Goal: Task Accomplishment & Management: Use online tool/utility

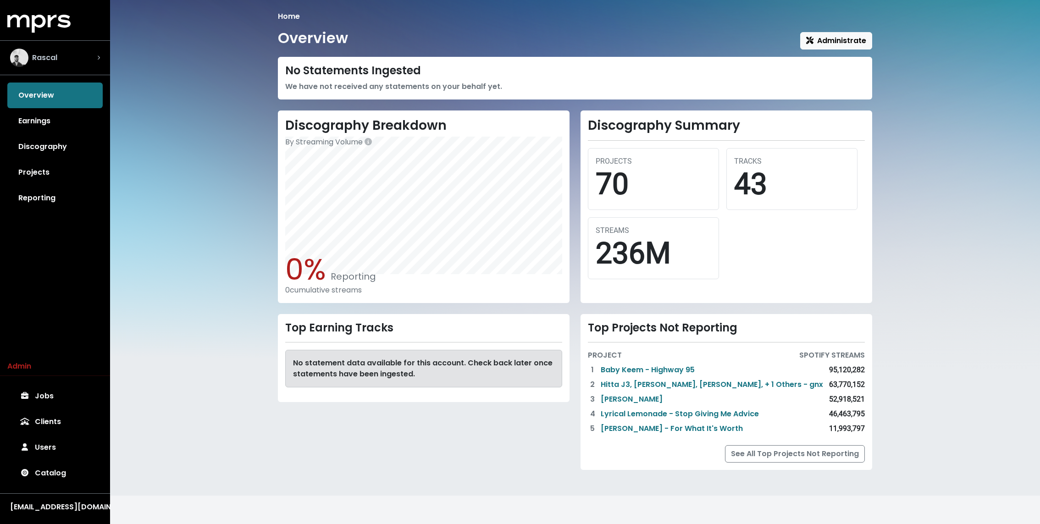
click at [74, 57] on div "Rascal" at bounding box center [55, 58] width 90 height 18
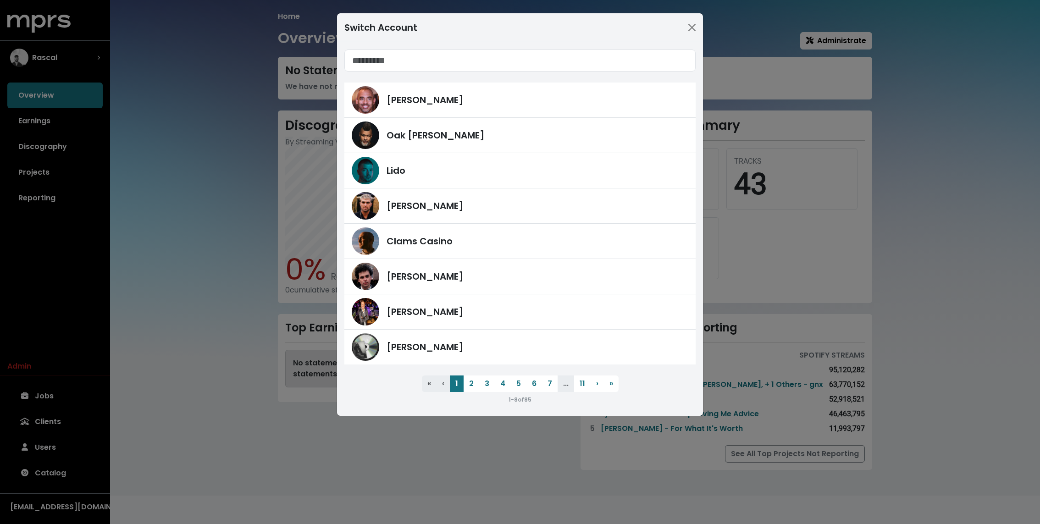
click at [161, 254] on div "Switch Account Harvey Mason Jr Oak Felder Lido Fred Gibson Clams Casino James F…" at bounding box center [520, 262] width 1040 height 524
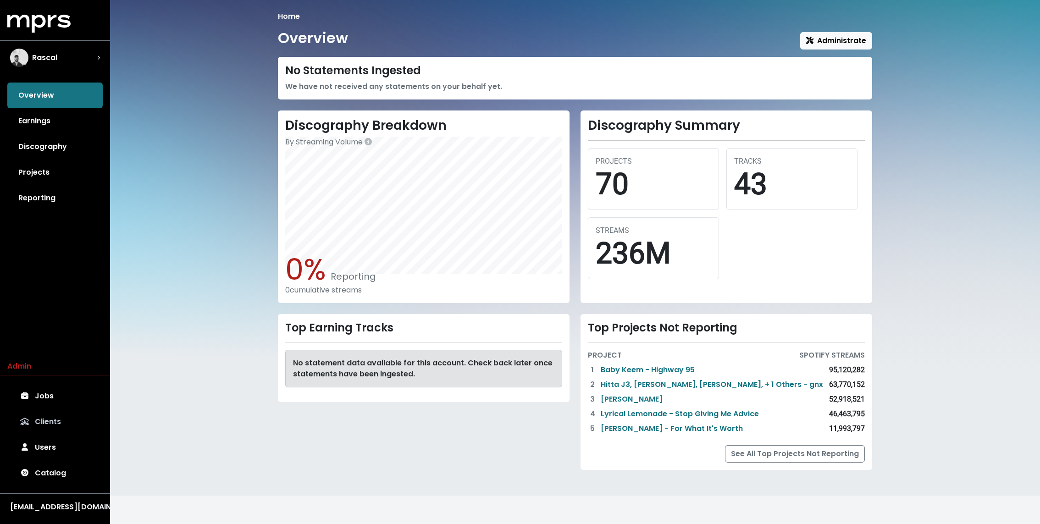
click at [51, 419] on link "Clients" at bounding box center [54, 422] width 95 height 26
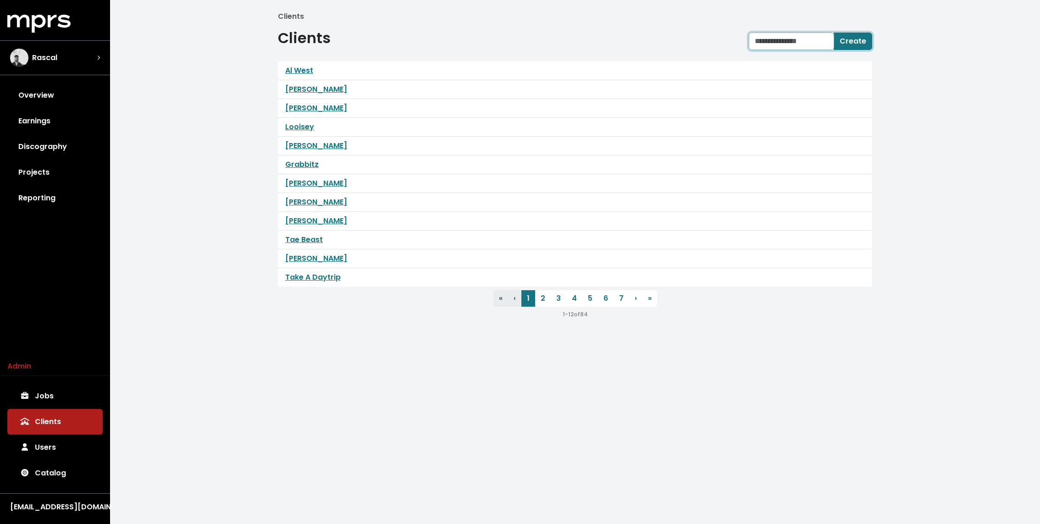
click at [778, 42] on input "text" at bounding box center [791, 41] width 85 height 17
type input "********"
click at [860, 39] on span "Create" at bounding box center [853, 41] width 27 height 11
click at [308, 68] on link "Afterhrs" at bounding box center [300, 70] width 31 height 11
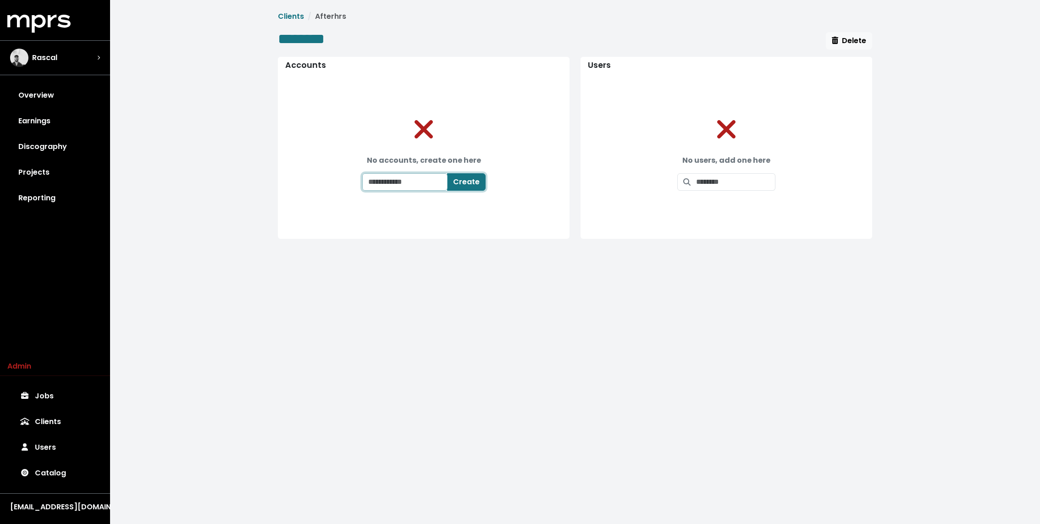
click at [413, 186] on input "text" at bounding box center [404, 181] width 85 height 17
type input "********"
click at [486, 180] on button "Create" at bounding box center [472, 181] width 39 height 17
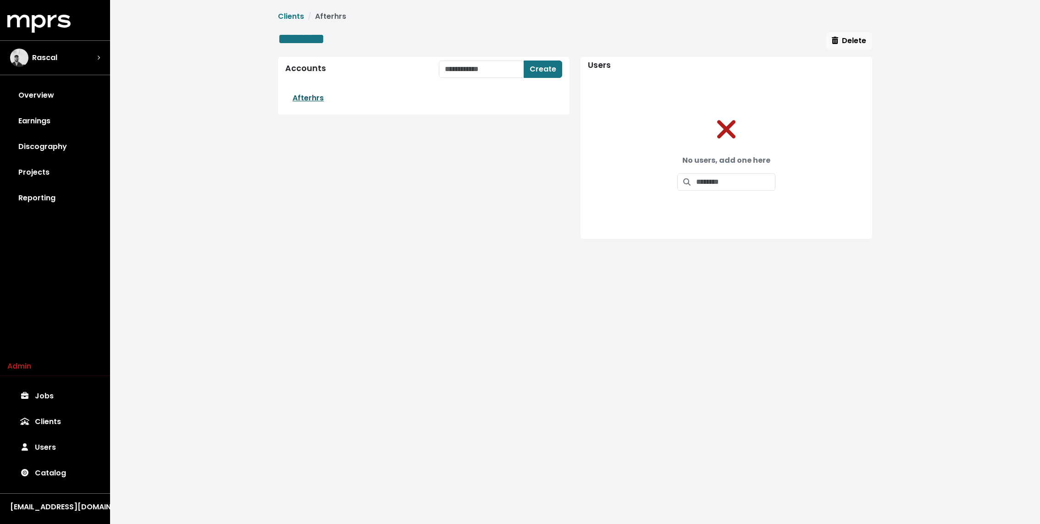
click at [306, 102] on link "Afterhrs" at bounding box center [308, 98] width 31 height 11
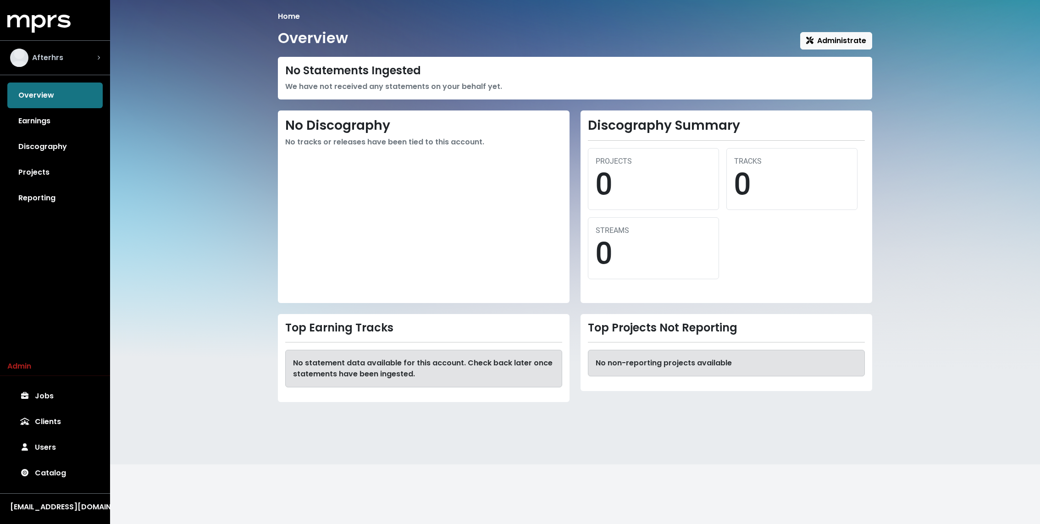
click at [79, 53] on div "Afterhrs" at bounding box center [55, 58] width 90 height 18
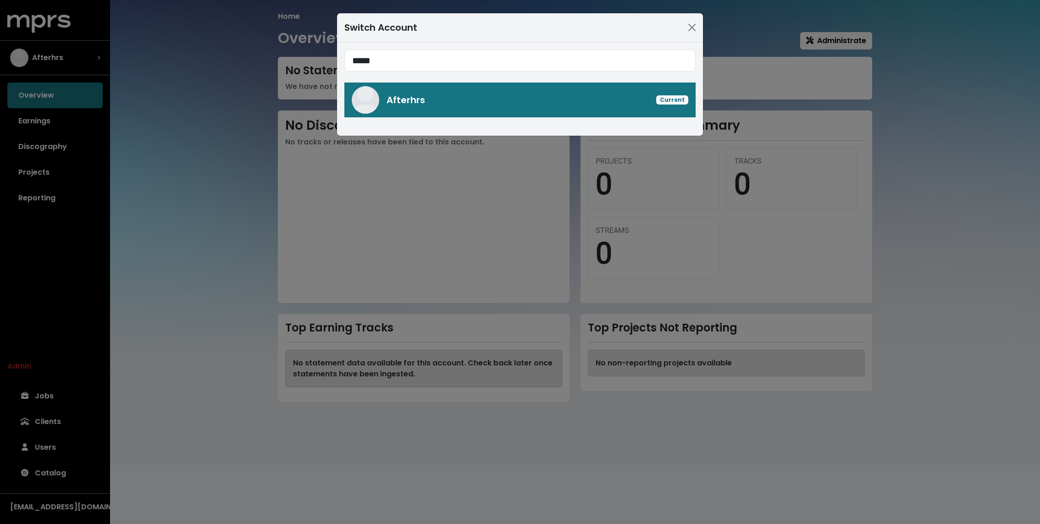
type input "*****"
click at [217, 140] on div "Switch Account ***** Afterhrs Current" at bounding box center [520, 262] width 1040 height 524
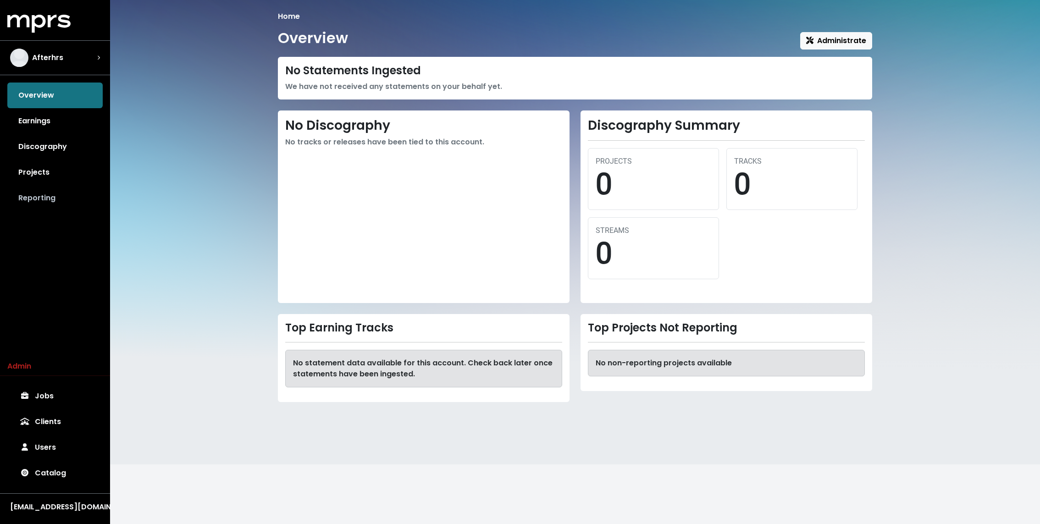
click at [43, 198] on link "Reporting" at bounding box center [54, 198] width 95 height 26
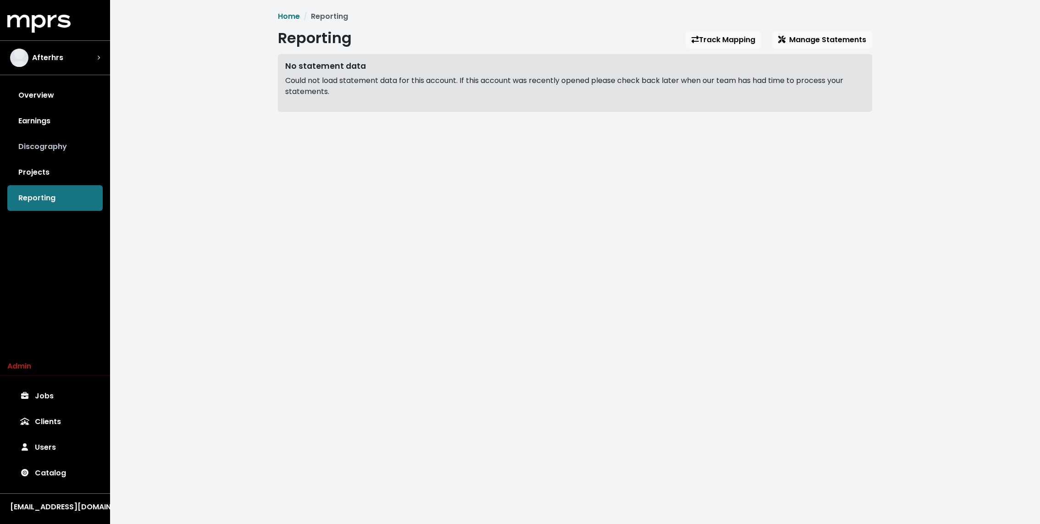
click at [53, 145] on link "Discography" at bounding box center [54, 147] width 95 height 26
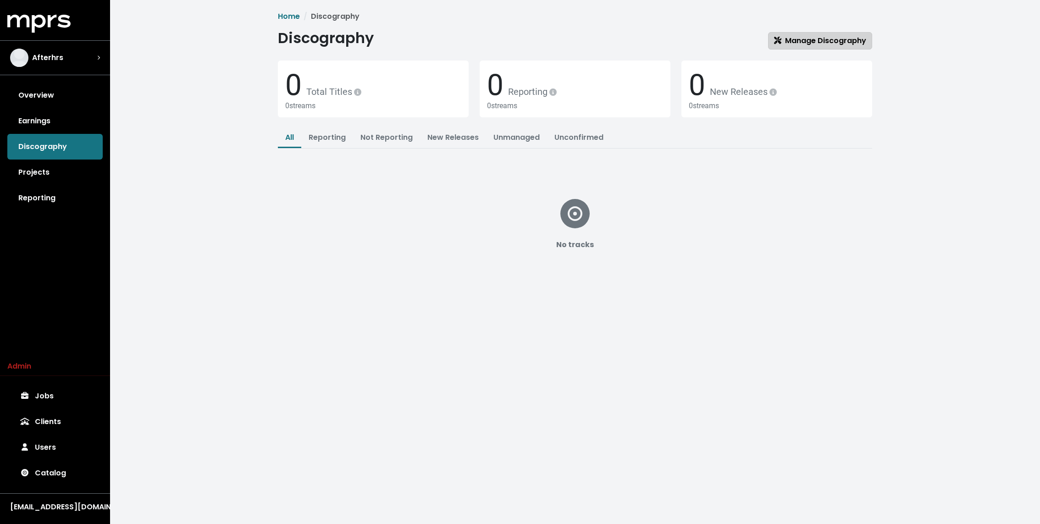
click at [799, 33] on link "Manage Discography" at bounding box center [820, 40] width 104 height 17
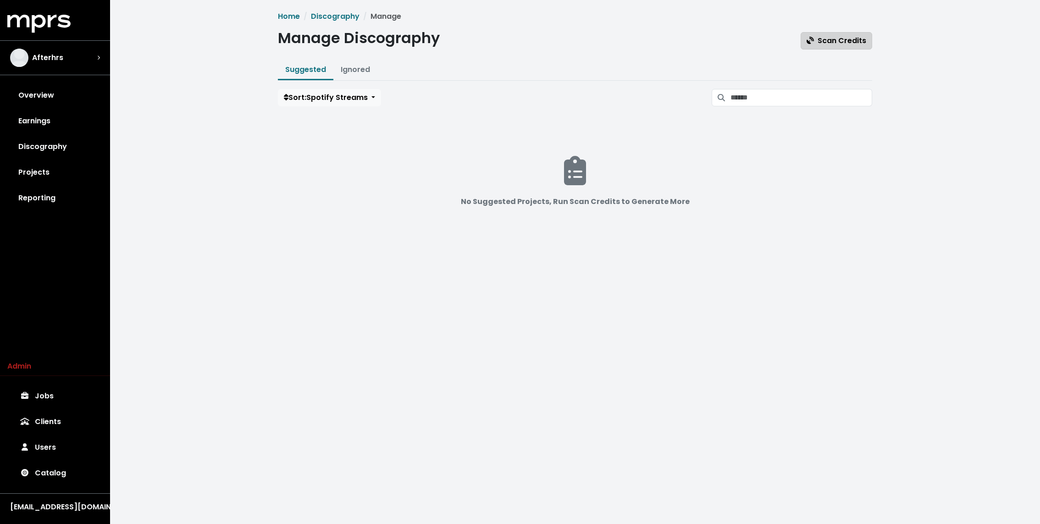
click at [853, 38] on span "Scan Credits" at bounding box center [837, 40] width 60 height 11
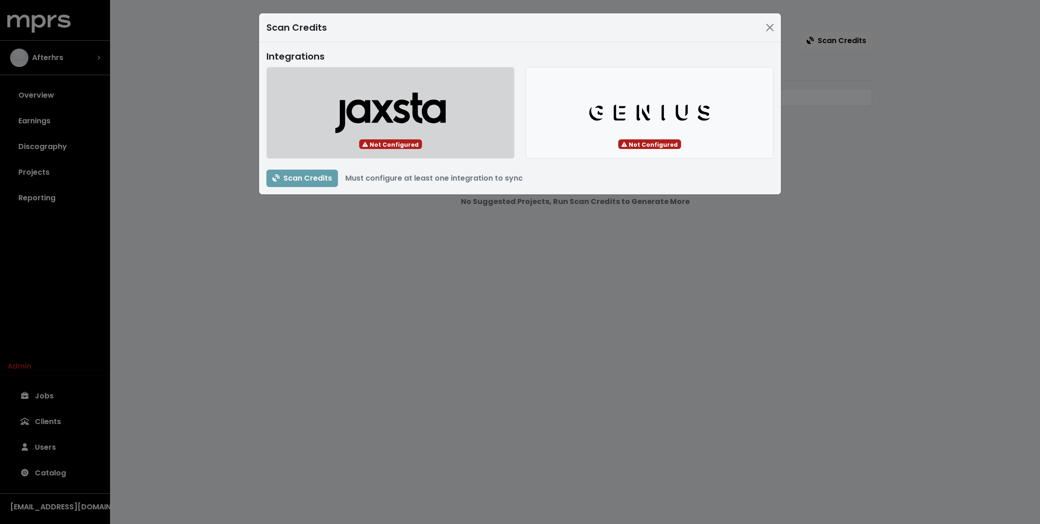
click at [347, 134] on button "Jaxsta Logo" at bounding box center [390, 113] width 248 height 92
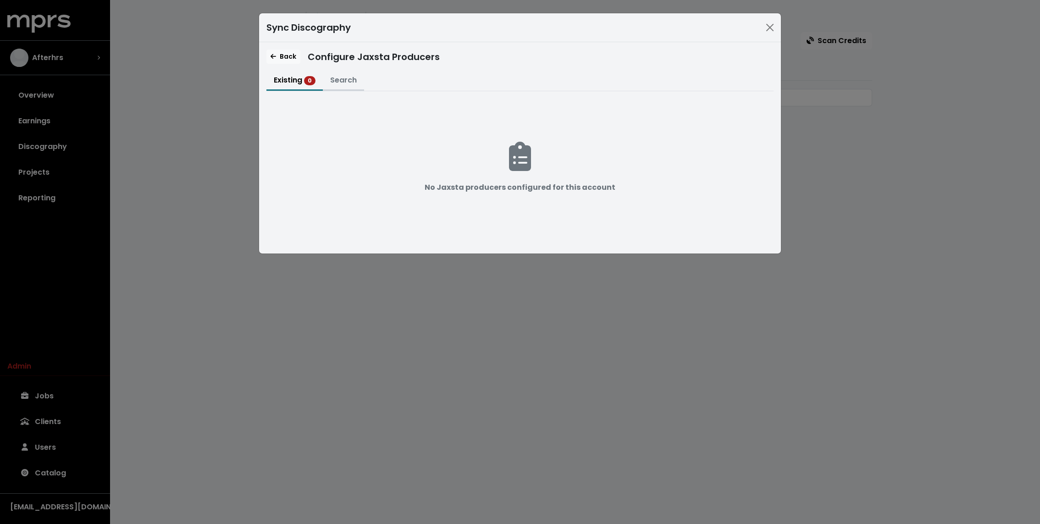
click at [346, 71] on button "Search" at bounding box center [343, 81] width 41 height 20
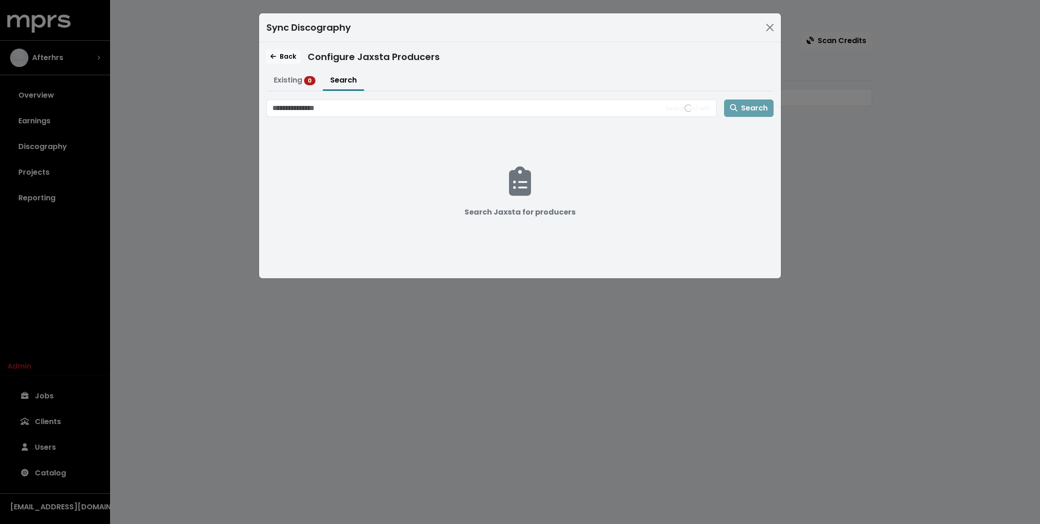
click at [315, 122] on div "search(es) left Search Search Jaxsta for producers" at bounding box center [519, 186] width 507 height 172
click at [315, 108] on input "Search jaxsta for producers" at bounding box center [459, 108] width 386 height 17
type input "********"
click at [758, 104] on span "Search" at bounding box center [749, 108] width 38 height 11
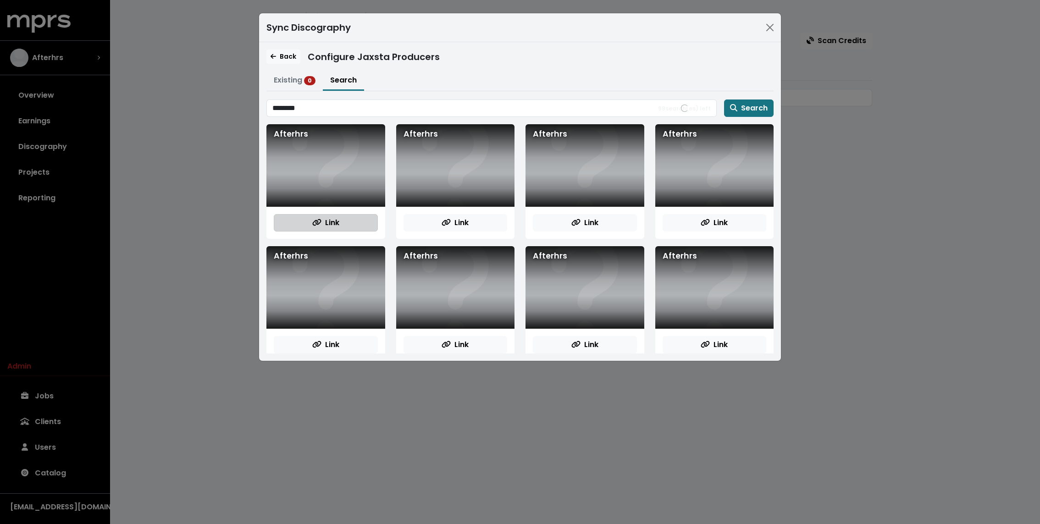
click at [328, 222] on span "Link" at bounding box center [325, 222] width 27 height 11
click at [438, 214] on button "Link" at bounding box center [456, 222] width 104 height 17
click at [616, 212] on div "Link" at bounding box center [585, 223] width 119 height 32
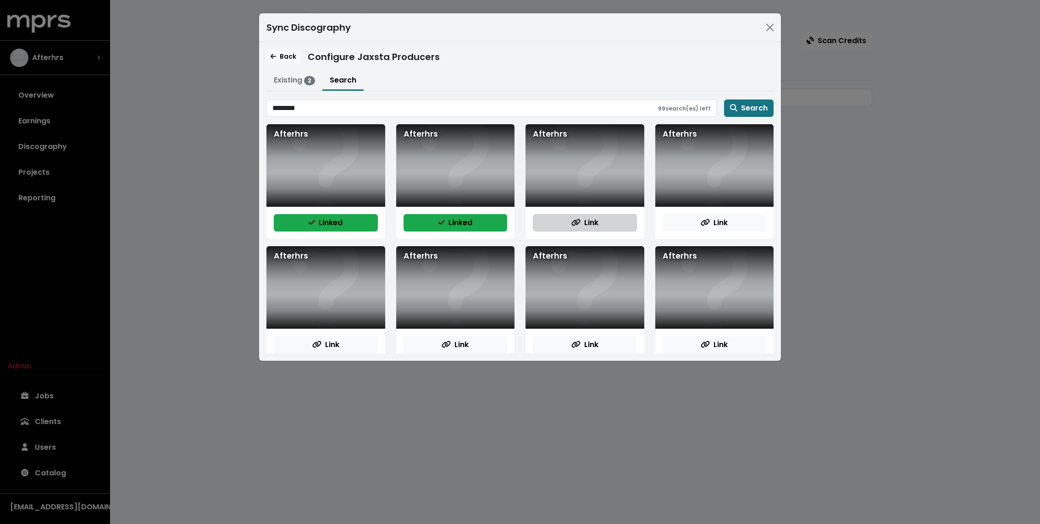
click at [608, 218] on button "Link" at bounding box center [585, 222] width 104 height 17
click at [734, 216] on button "Link" at bounding box center [715, 222] width 104 height 17
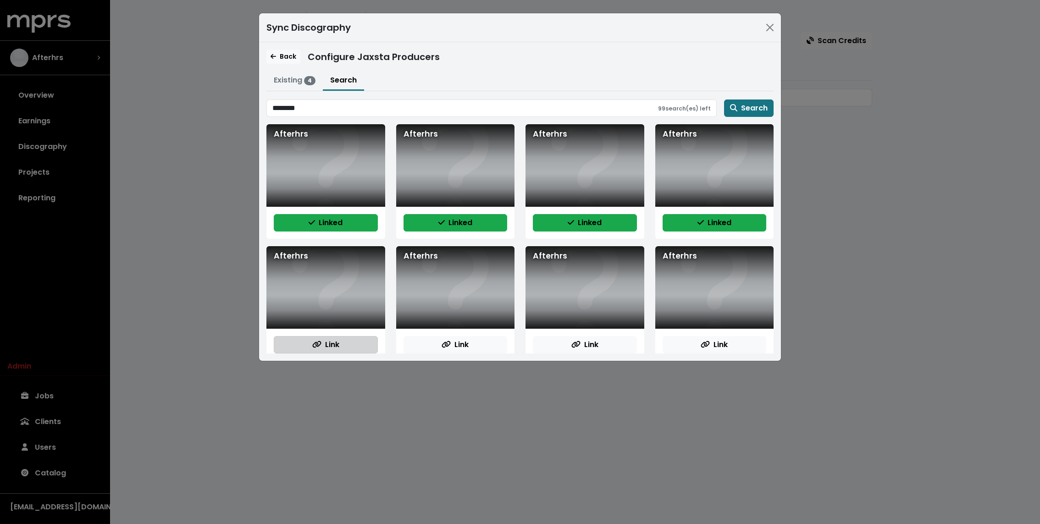
click at [343, 338] on button "Link" at bounding box center [326, 344] width 104 height 17
click at [451, 339] on span "Link" at bounding box center [455, 344] width 27 height 11
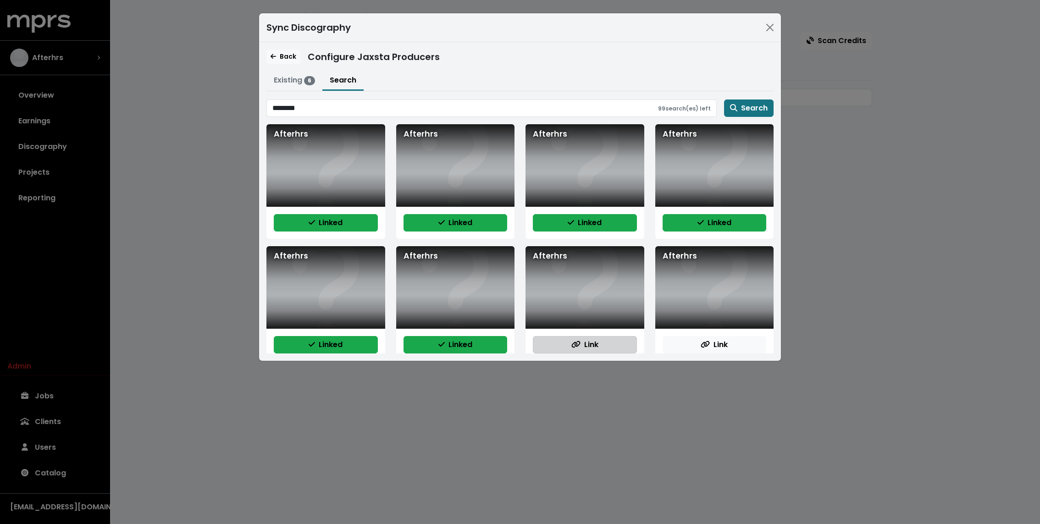
click at [598, 342] on span "Link" at bounding box center [584, 344] width 27 height 11
click at [696, 342] on button "Link" at bounding box center [715, 344] width 104 height 17
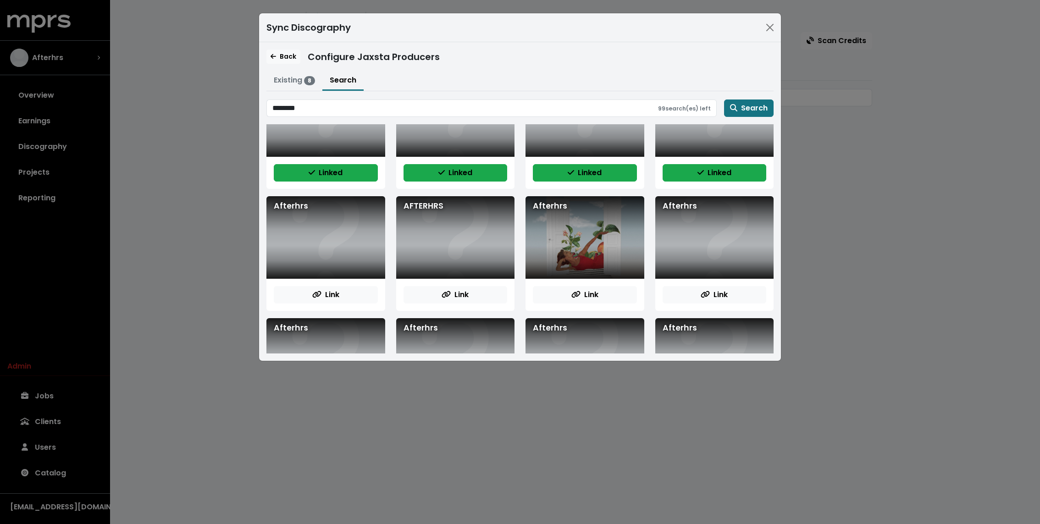
scroll to position [180, 0]
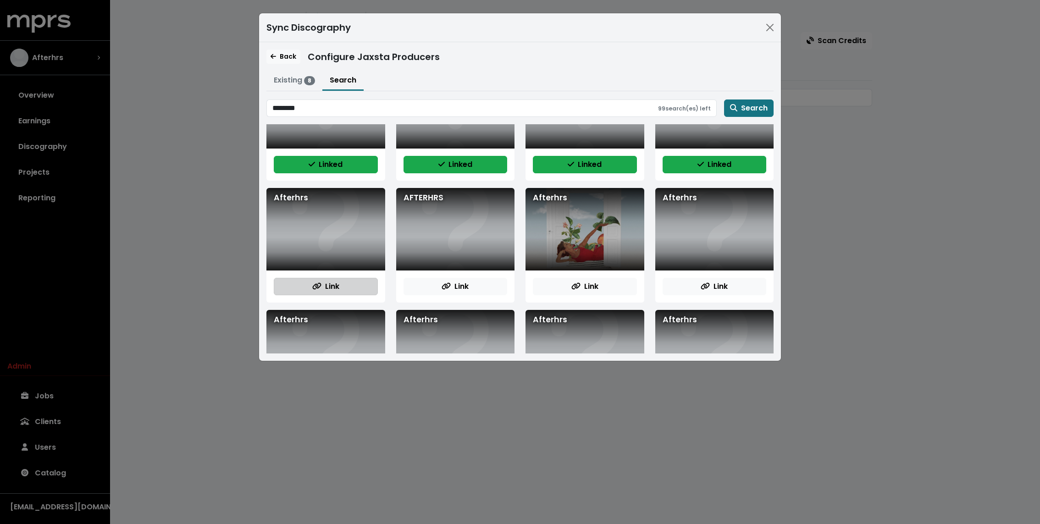
click at [316, 286] on icon "button" at bounding box center [316, 286] width 9 height 7
click at [468, 281] on span "Link" at bounding box center [455, 286] width 27 height 11
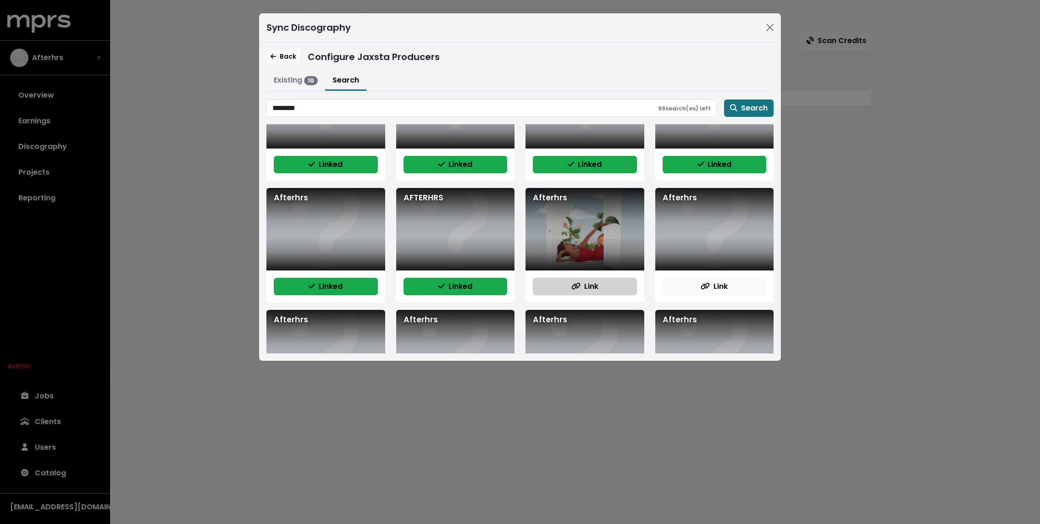
click at [581, 282] on span "Link" at bounding box center [584, 286] width 27 height 11
click at [692, 280] on button "Link" at bounding box center [715, 286] width 104 height 17
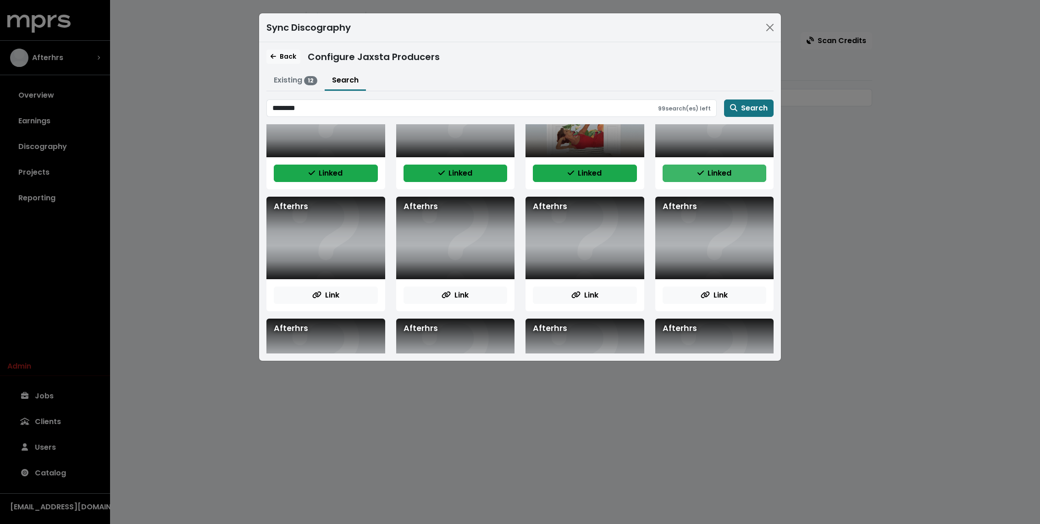
scroll to position [351, 0]
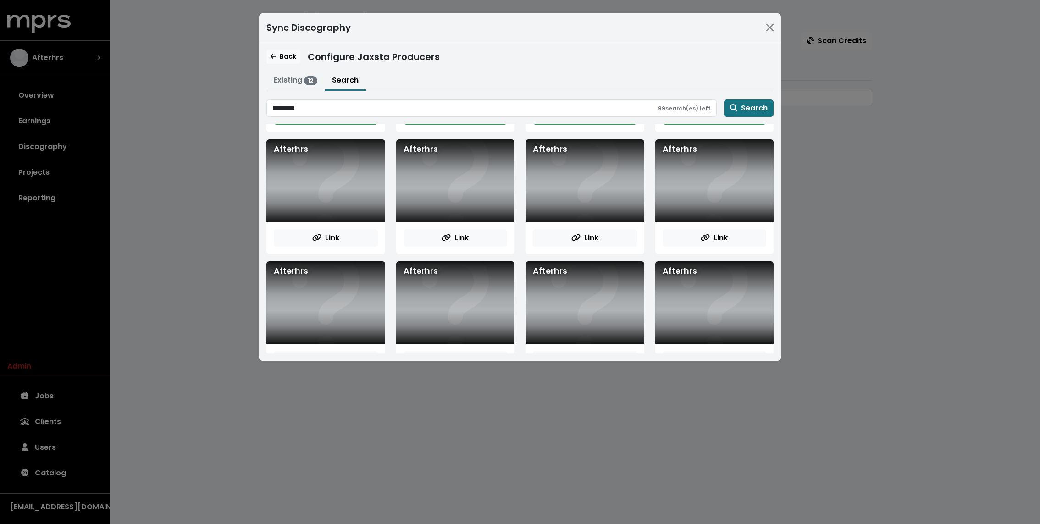
click at [305, 226] on div "Link" at bounding box center [325, 238] width 119 height 32
click at [332, 235] on span "Link" at bounding box center [325, 238] width 27 height 11
click at [465, 241] on span "Link" at bounding box center [455, 238] width 27 height 11
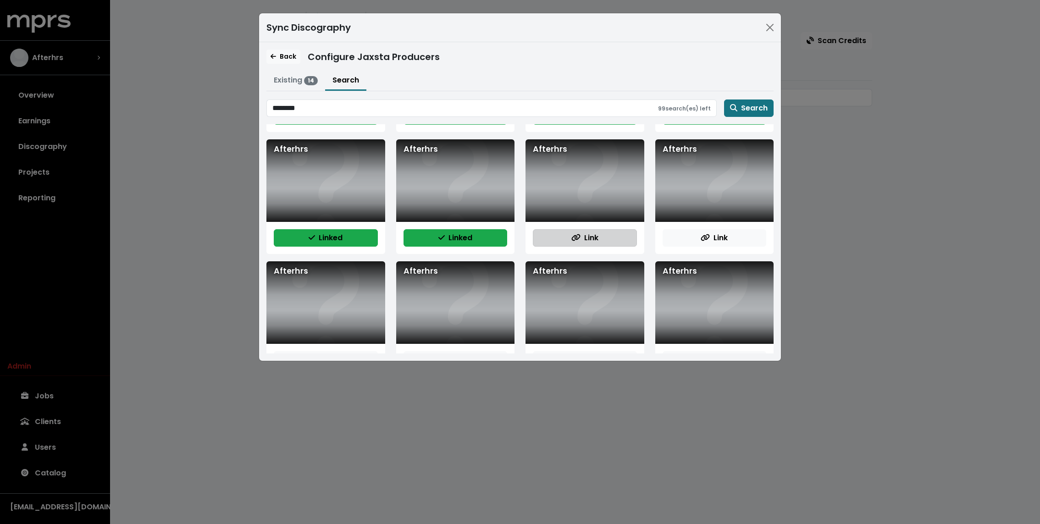
click at [579, 236] on icon "button" at bounding box center [575, 237] width 9 height 7
click at [726, 226] on div "Link" at bounding box center [714, 238] width 119 height 32
click at [718, 233] on span "Link" at bounding box center [714, 238] width 27 height 11
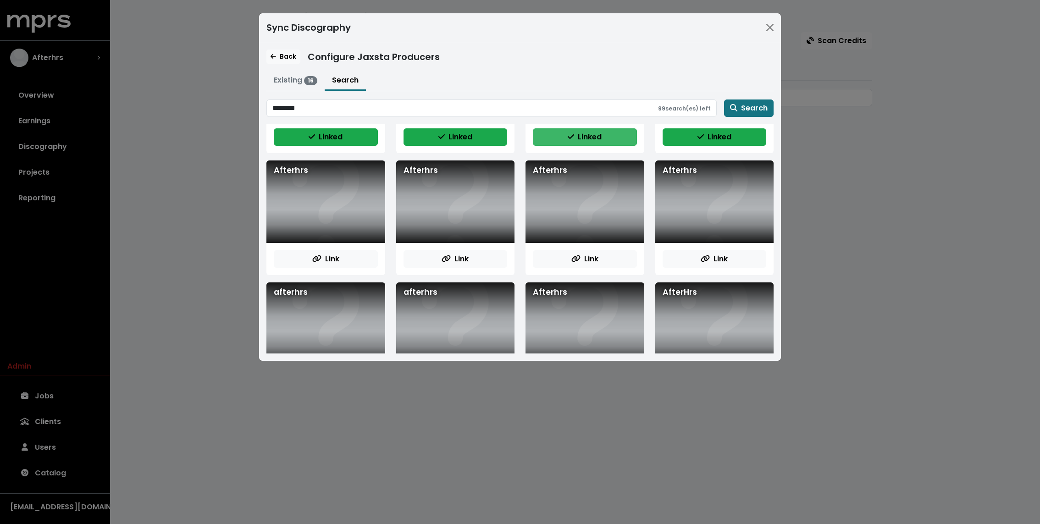
scroll to position [462, 0]
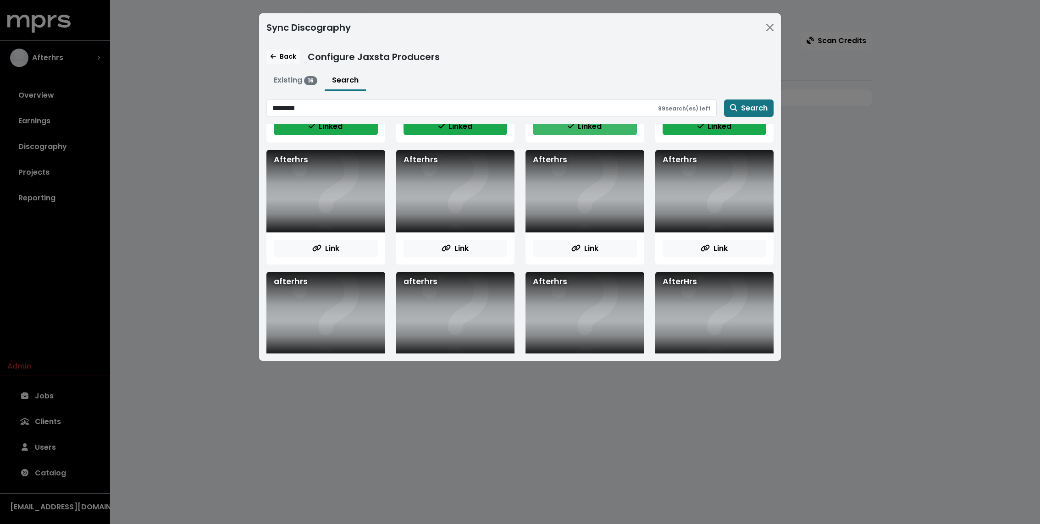
click at [338, 233] on div "Link" at bounding box center [325, 249] width 119 height 32
click at [336, 243] on span "Link" at bounding box center [325, 248] width 27 height 11
click at [480, 249] on button "Link" at bounding box center [456, 248] width 104 height 17
click at [563, 257] on div "Link" at bounding box center [585, 249] width 119 height 32
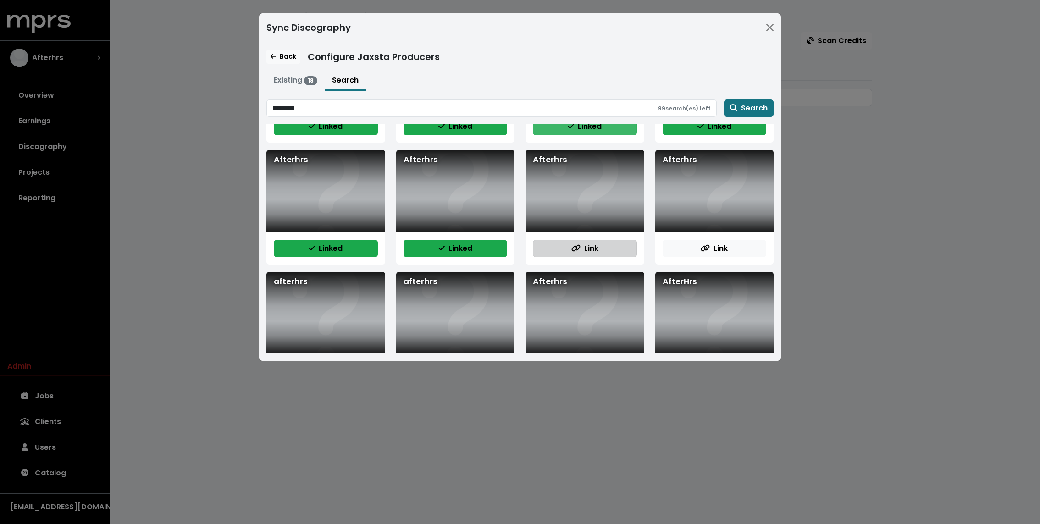
click at [577, 243] on span "Link" at bounding box center [584, 248] width 27 height 11
click at [713, 246] on span "Link" at bounding box center [714, 248] width 27 height 11
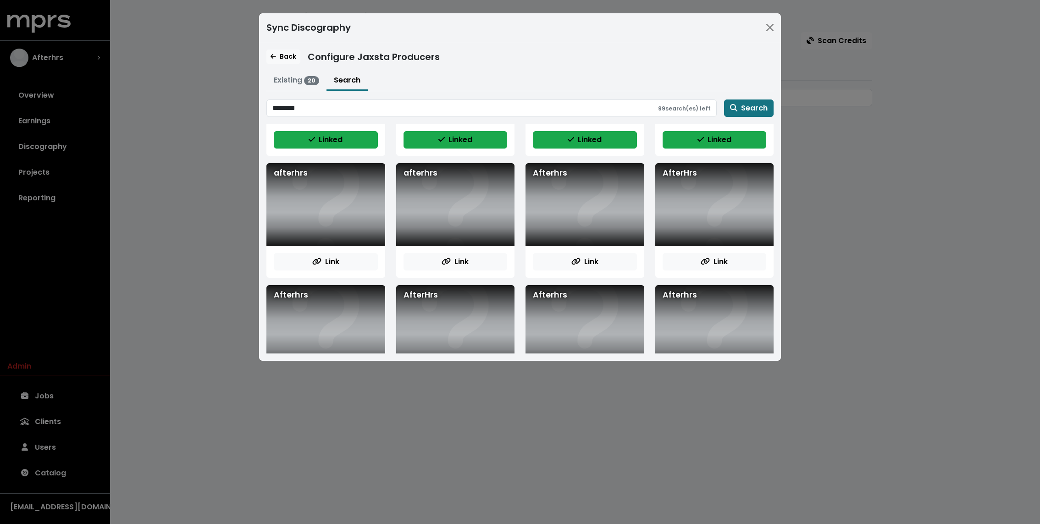
scroll to position [578, 0]
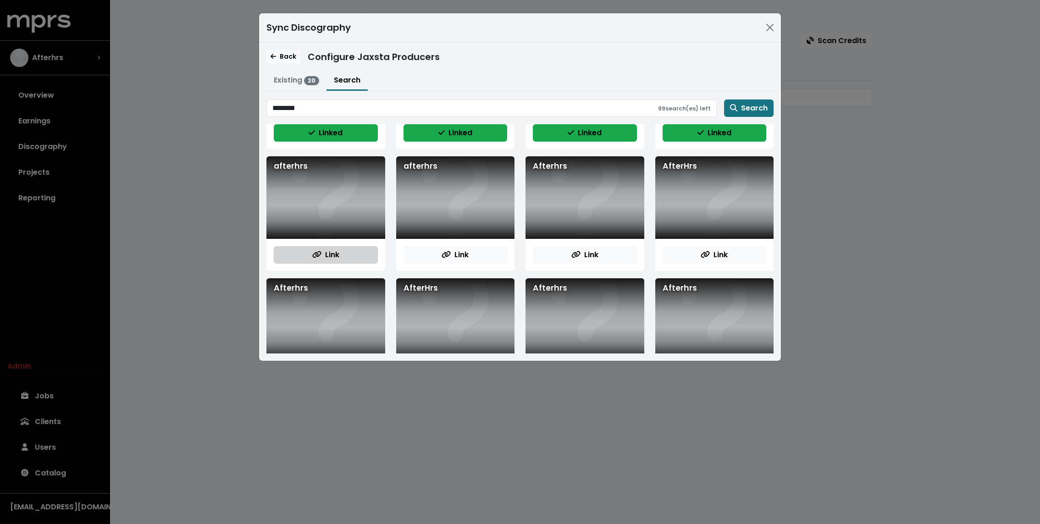
click at [318, 254] on icon "button" at bounding box center [316, 254] width 9 height 7
click at [460, 251] on span "Link" at bounding box center [455, 255] width 27 height 11
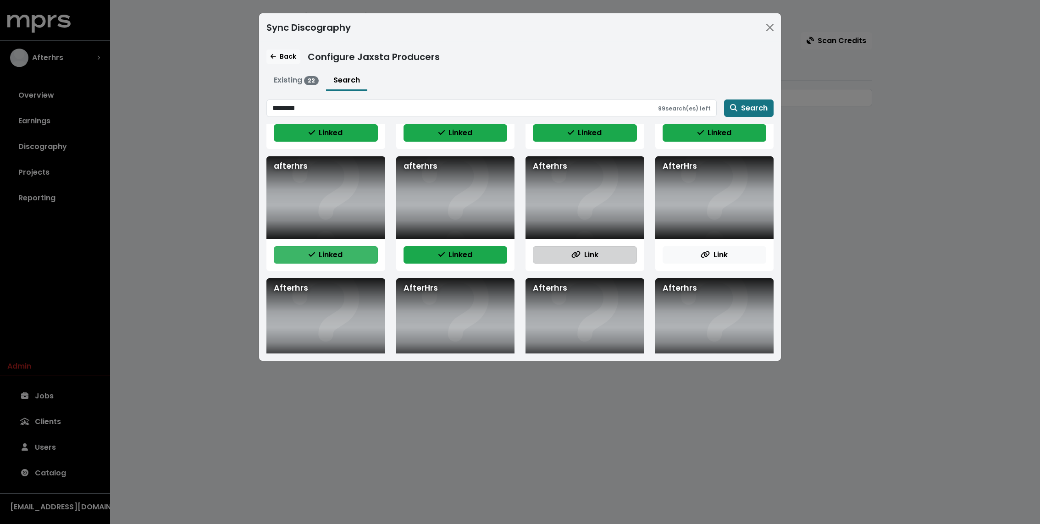
click at [599, 254] on button "Link" at bounding box center [585, 254] width 104 height 17
click at [687, 254] on button "Link" at bounding box center [715, 254] width 104 height 17
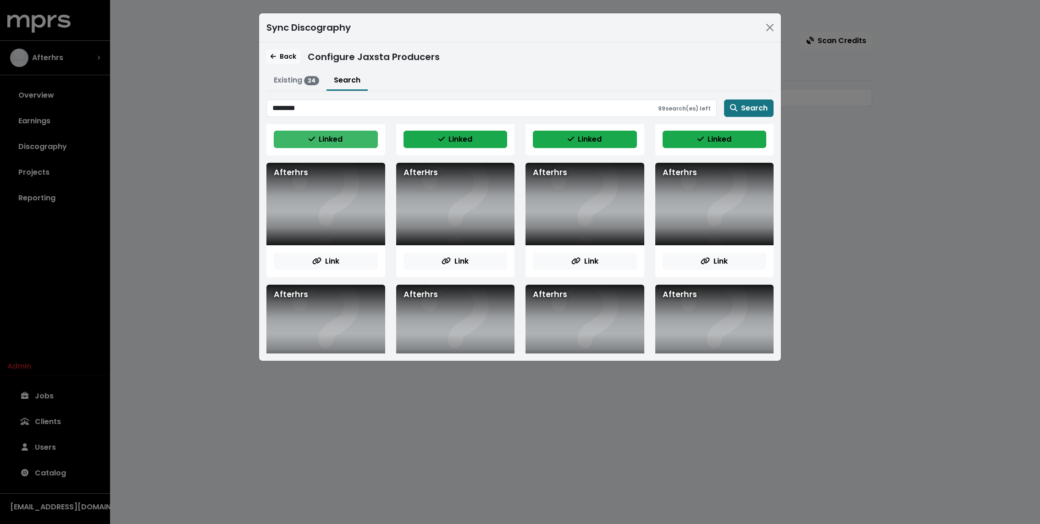
scroll to position [699, 0]
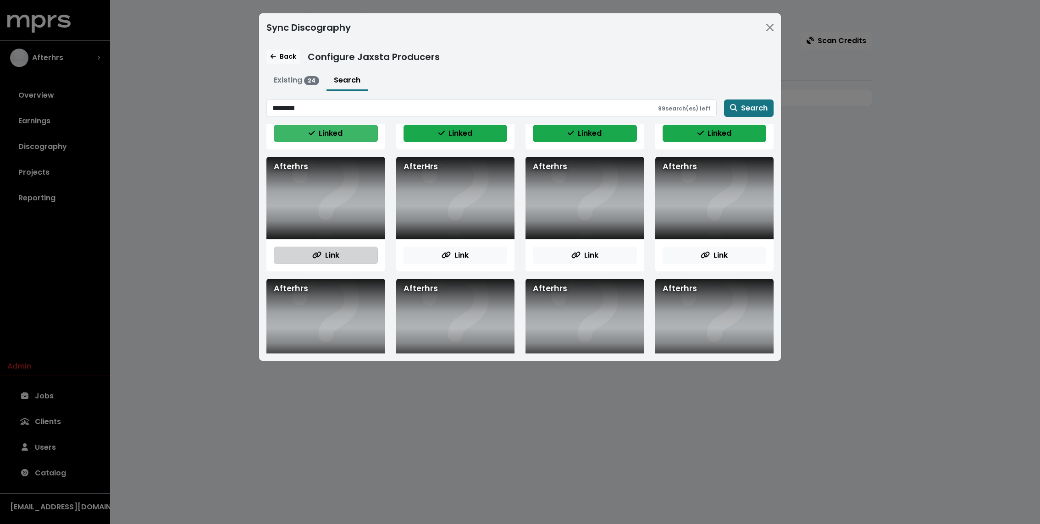
click at [309, 250] on button "Link" at bounding box center [326, 255] width 104 height 17
click at [447, 247] on button "Link" at bounding box center [456, 255] width 104 height 17
click at [603, 267] on div "Link" at bounding box center [585, 255] width 119 height 32
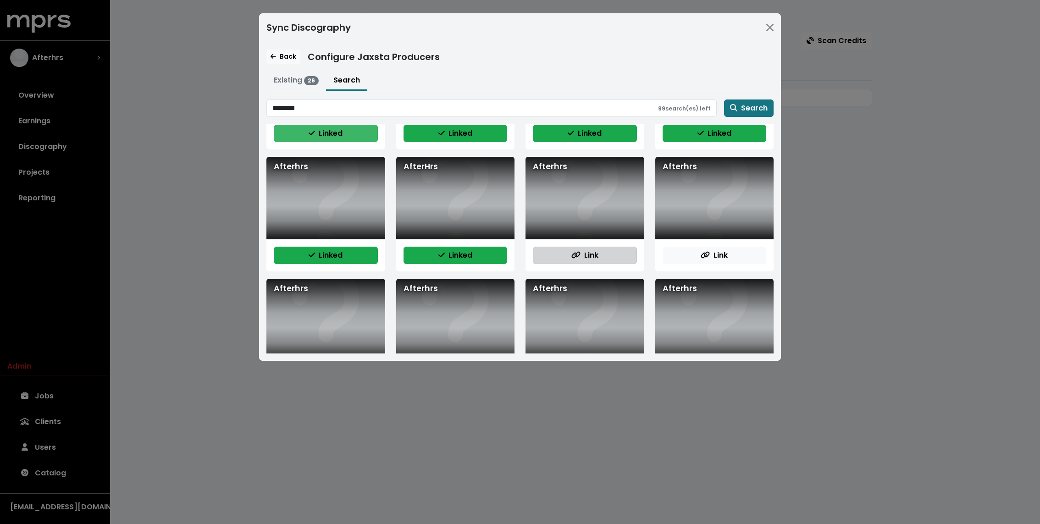
click at [602, 253] on button "Link" at bounding box center [585, 255] width 104 height 17
click at [689, 253] on button "Link" at bounding box center [715, 255] width 104 height 17
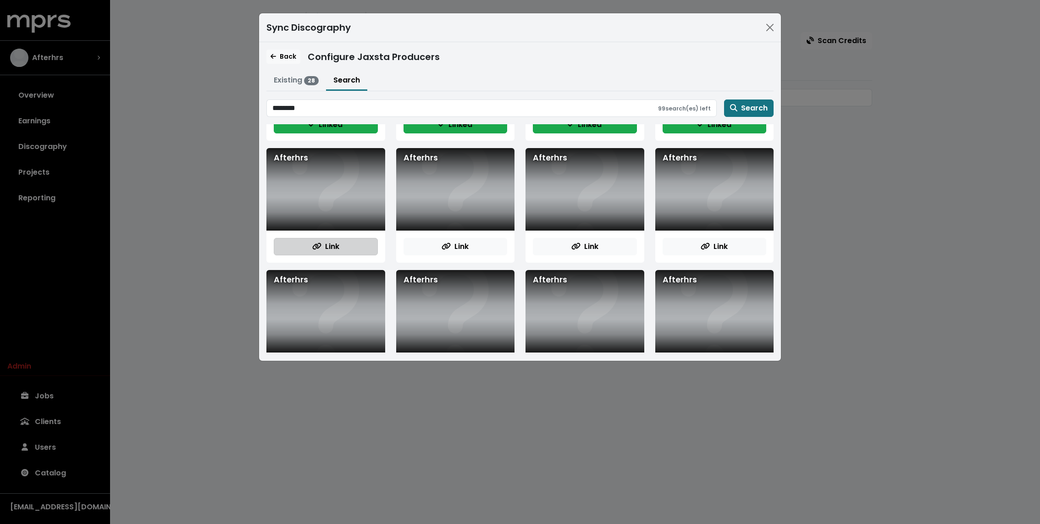
scroll to position [832, 0]
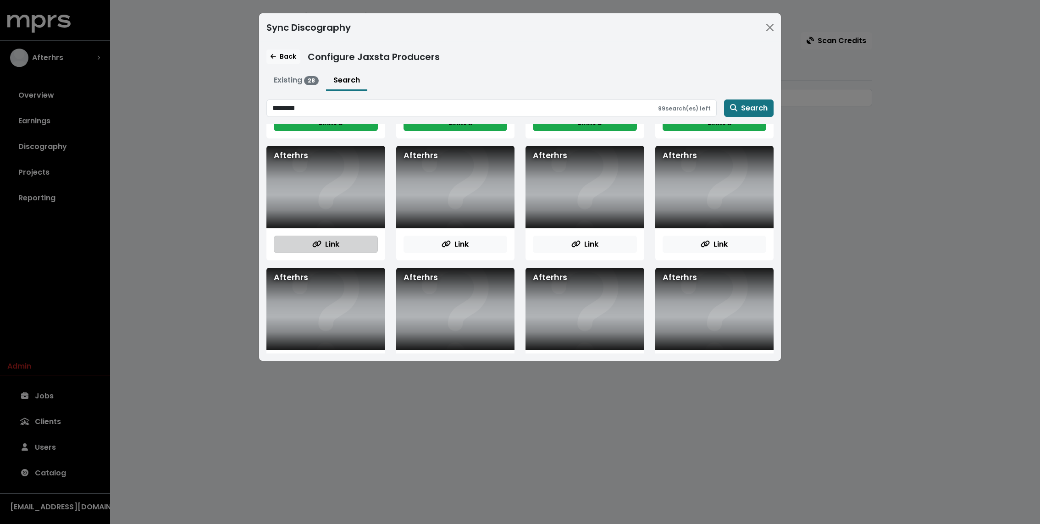
click at [343, 242] on button "Link" at bounding box center [326, 244] width 104 height 17
click at [449, 240] on icon "button" at bounding box center [446, 243] width 9 height 7
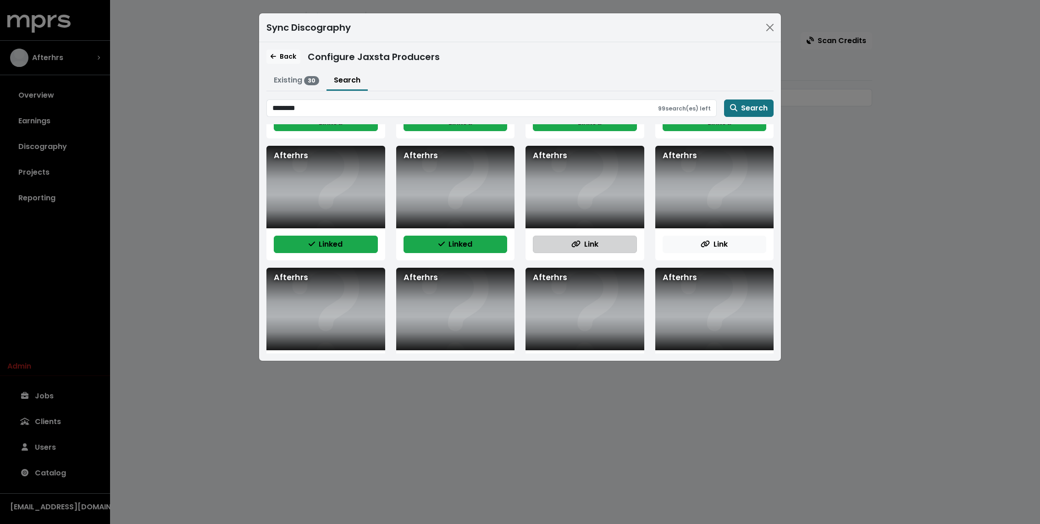
click at [603, 241] on button "Link" at bounding box center [585, 244] width 104 height 17
click at [693, 241] on button "Link" at bounding box center [715, 244] width 104 height 17
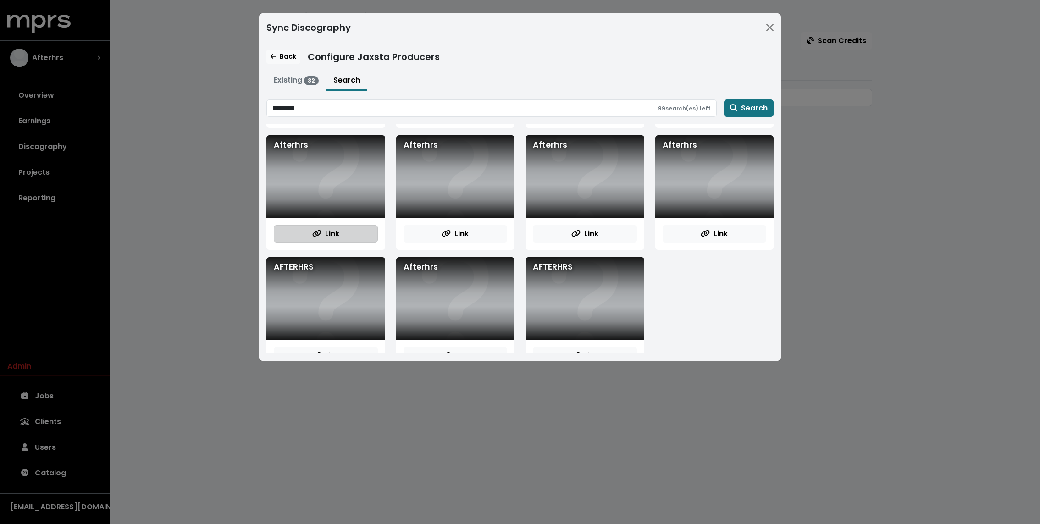
scroll to position [967, 0]
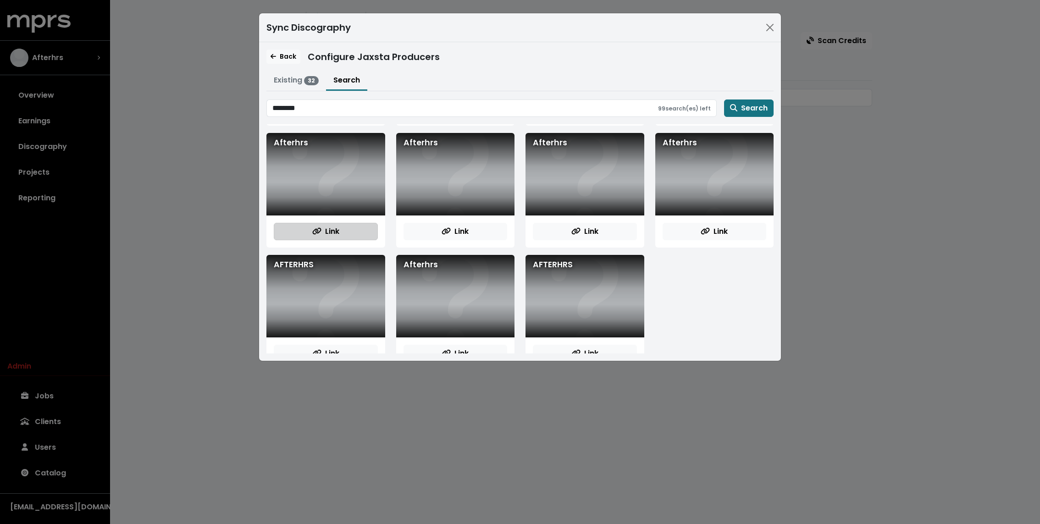
click at [344, 230] on button "Link" at bounding box center [326, 231] width 104 height 17
click at [452, 236] on button "Link" at bounding box center [456, 231] width 104 height 17
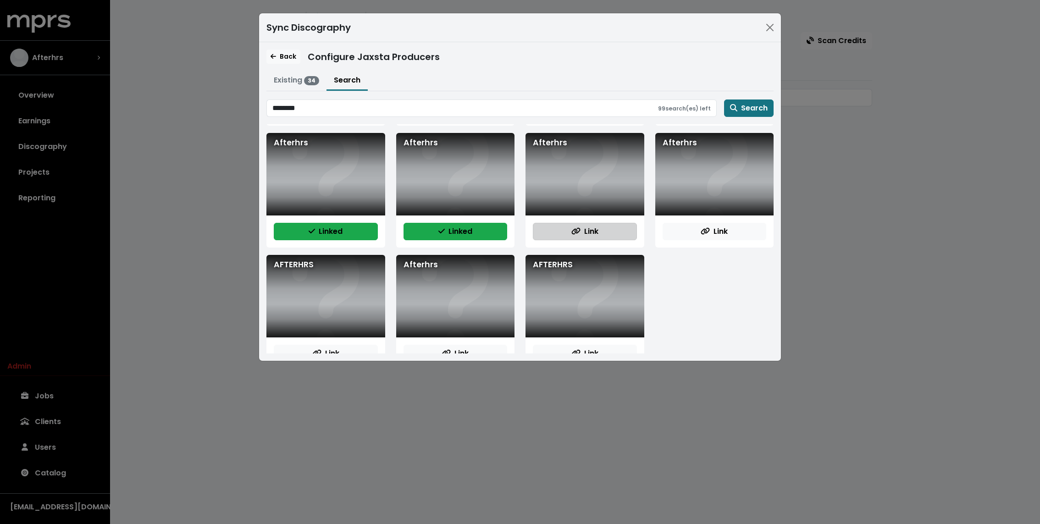
click at [591, 230] on span "Link" at bounding box center [584, 231] width 27 height 11
click at [697, 216] on div "Link" at bounding box center [714, 232] width 119 height 32
click at [698, 223] on button "Link" at bounding box center [715, 231] width 104 height 17
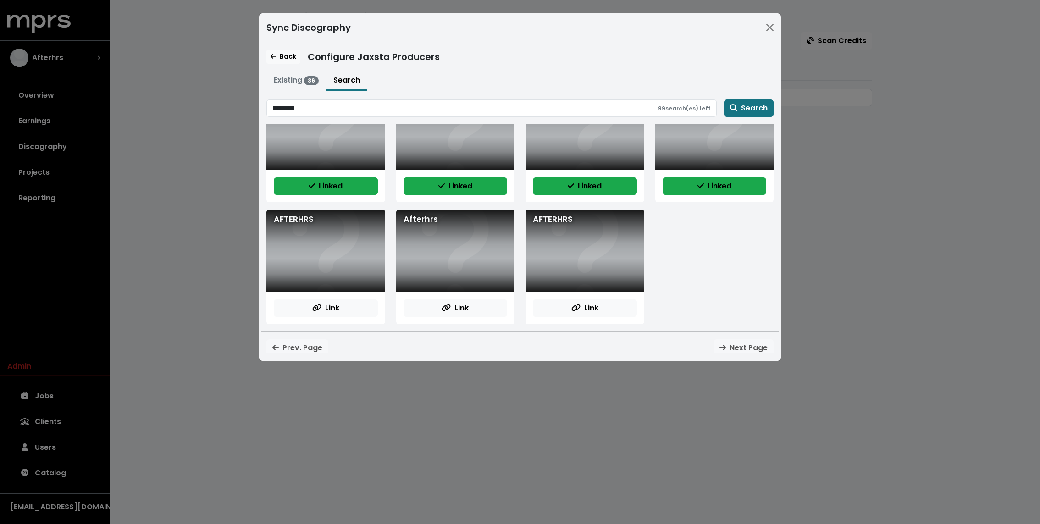
click at [582, 295] on div "Link" at bounding box center [585, 308] width 119 height 32
click at [555, 301] on button "Link" at bounding box center [585, 307] width 104 height 17
click at [448, 299] on button "Link" at bounding box center [456, 307] width 104 height 17
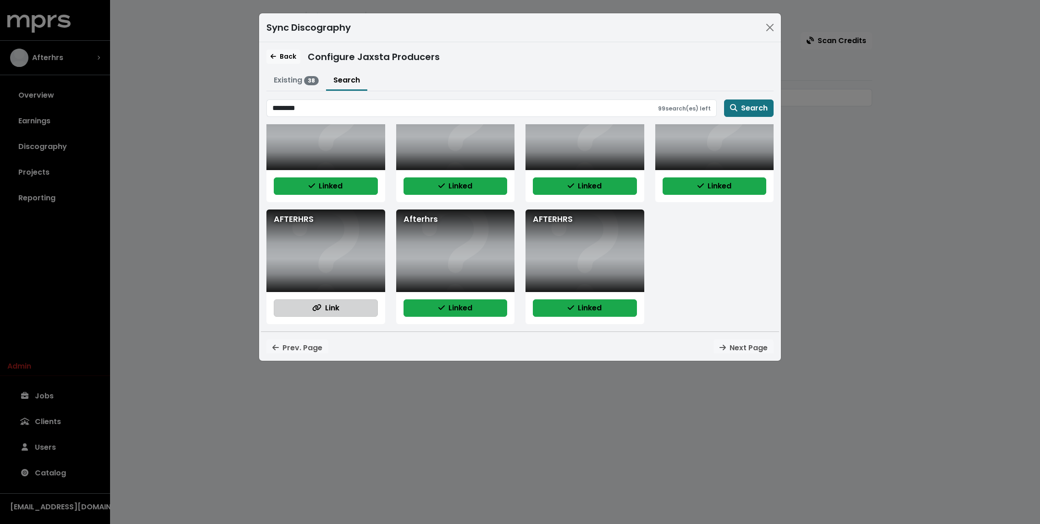
click at [361, 303] on button "Link" at bounding box center [326, 307] width 104 height 17
click at [286, 55] on span "Back" at bounding box center [284, 56] width 26 height 9
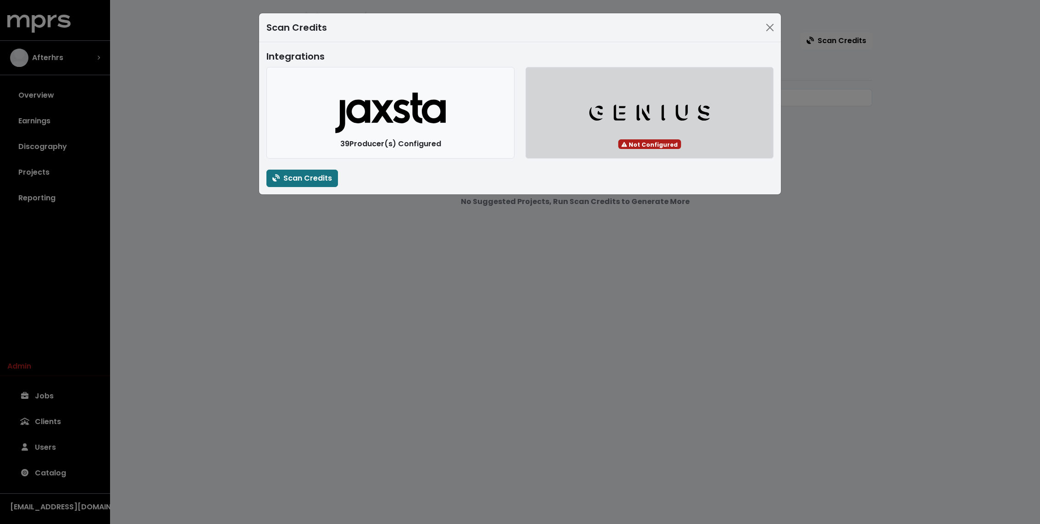
click at [605, 133] on button "Genius Logo" at bounding box center [650, 113] width 248 height 92
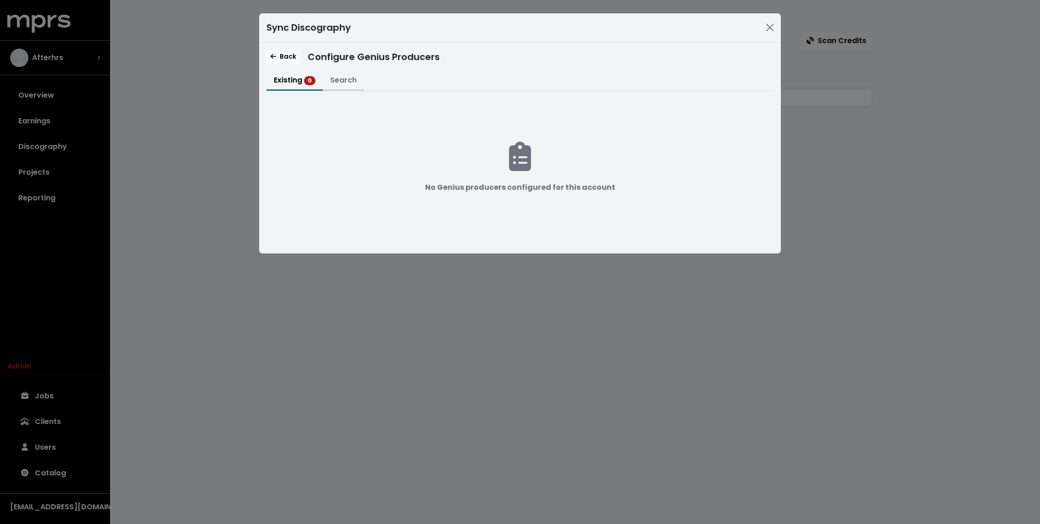
click at [345, 86] on button "Search" at bounding box center [343, 81] width 41 height 20
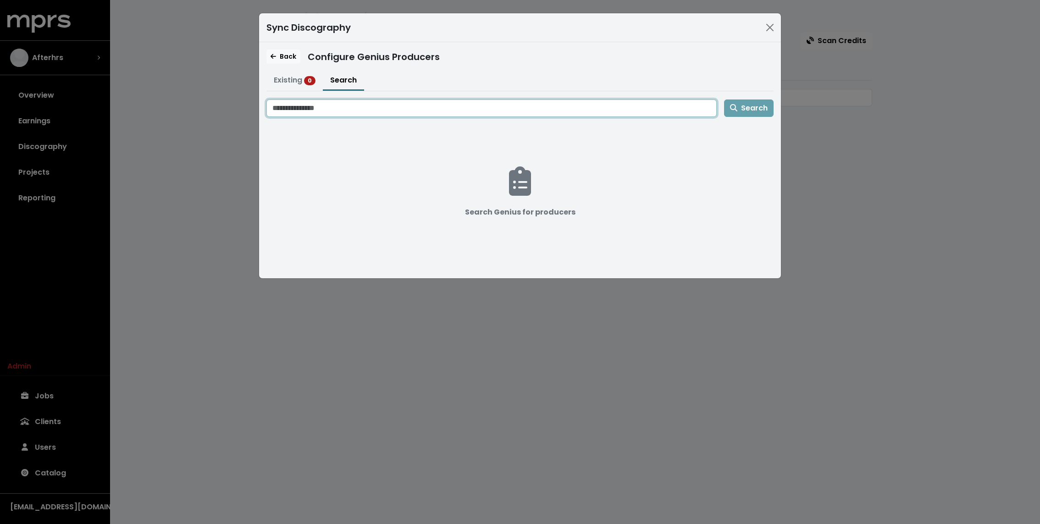
click at [343, 110] on input "Search genius for producers" at bounding box center [491, 108] width 450 height 17
type input "********"
click at [755, 110] on span "Search" at bounding box center [749, 108] width 38 height 11
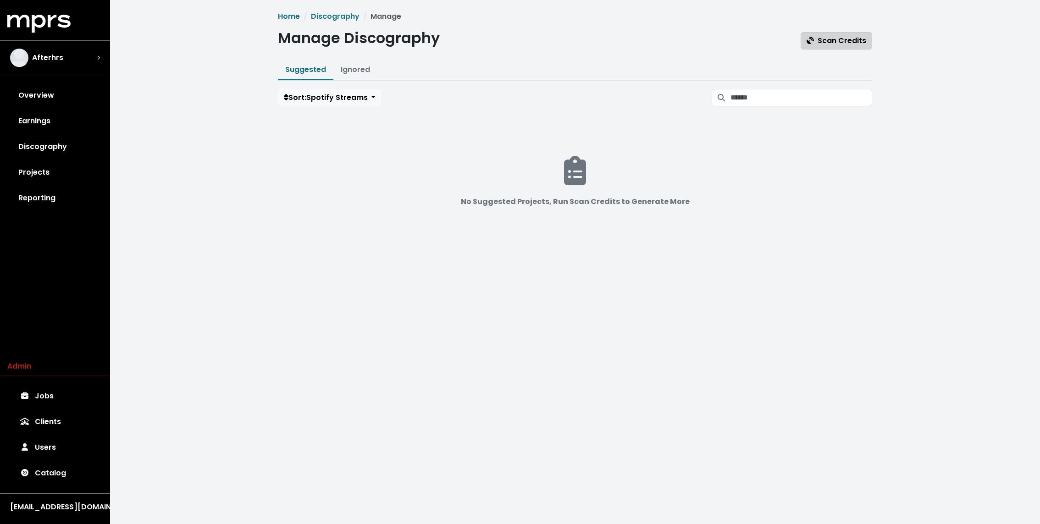
click at [693, 40] on span "Scan Credits" at bounding box center [837, 40] width 60 height 11
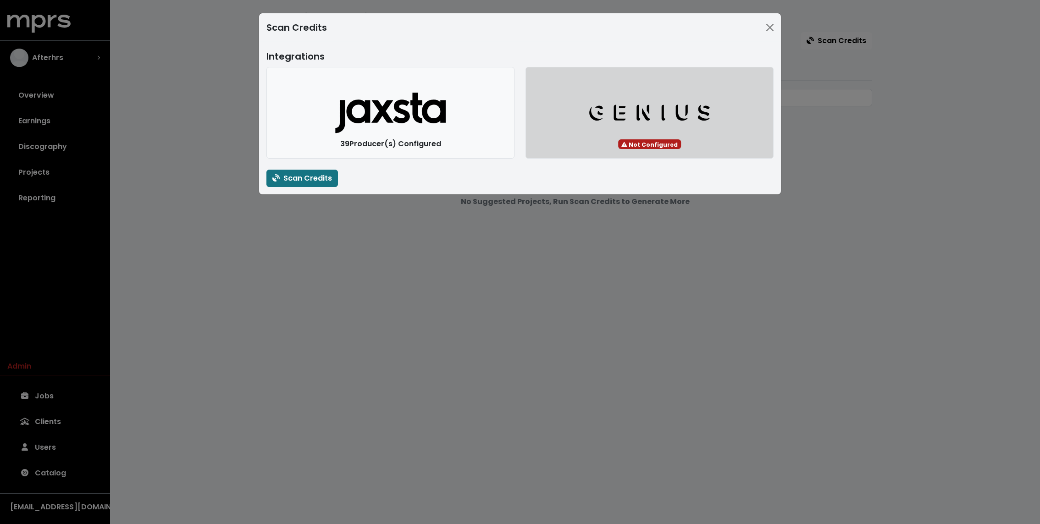
click at [689, 139] on button "Genius Logo" at bounding box center [650, 113] width 248 height 92
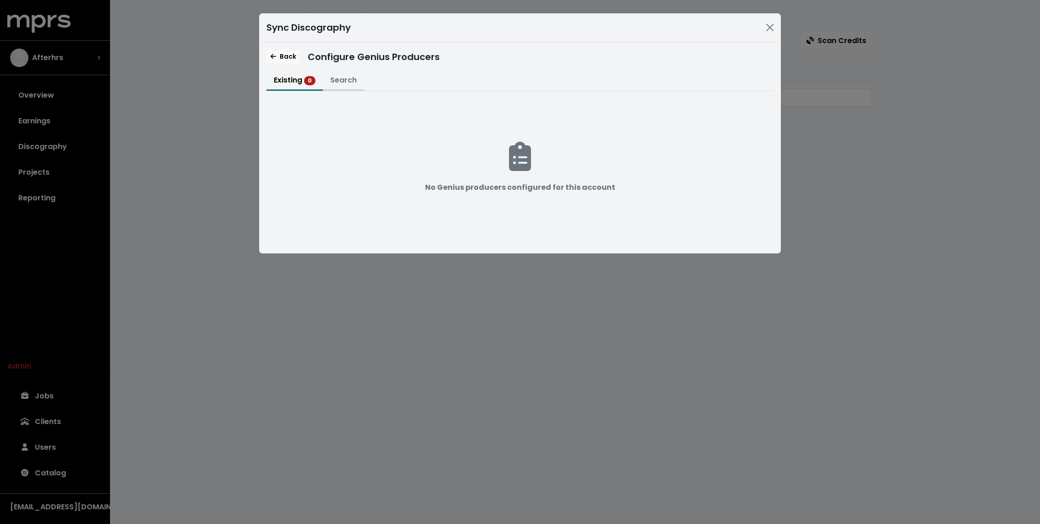
click at [340, 82] on button "Search" at bounding box center [343, 81] width 41 height 20
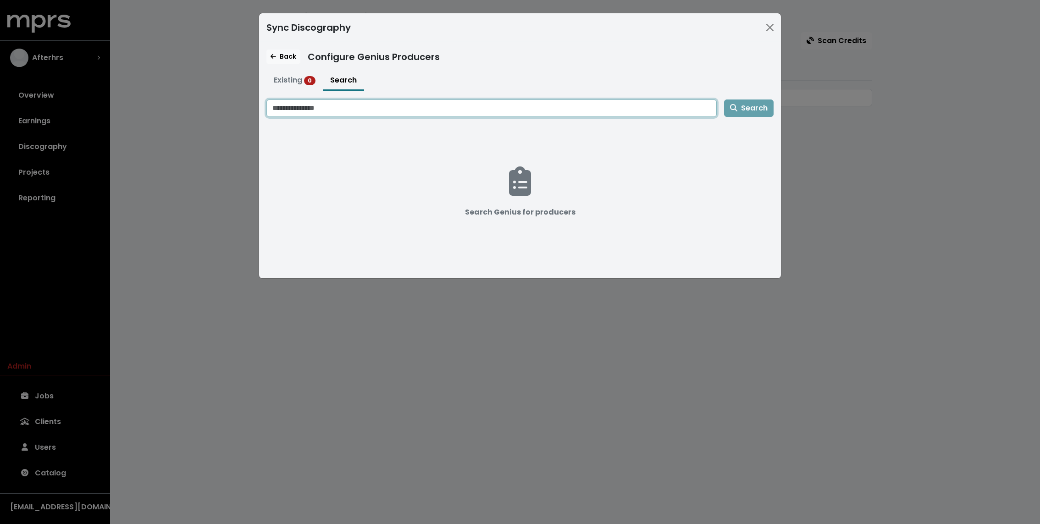
click at [329, 105] on input "Search genius for producers" at bounding box center [491, 108] width 450 height 17
type input "********"
click at [693, 103] on span "Search" at bounding box center [749, 108] width 38 height 11
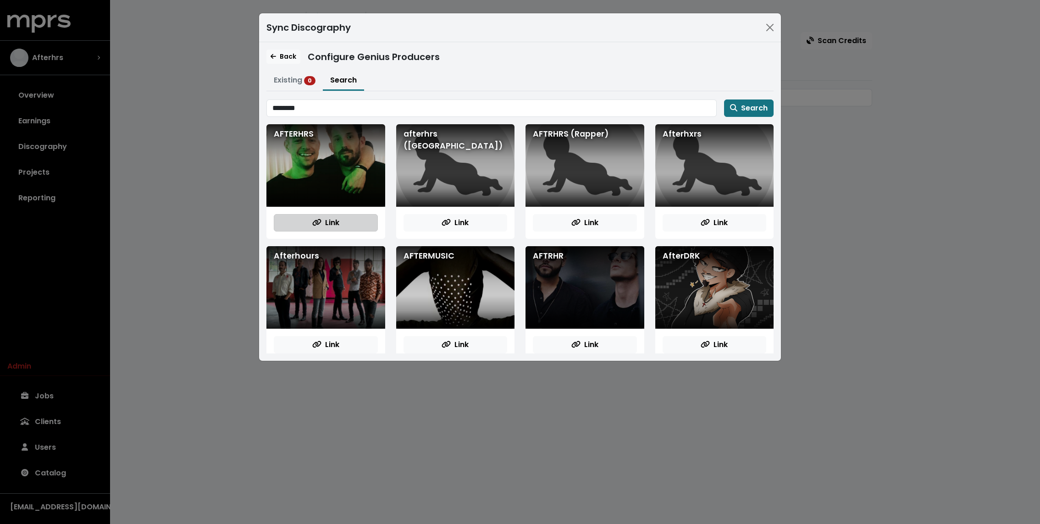
click at [324, 227] on span "Link" at bounding box center [325, 222] width 27 height 11
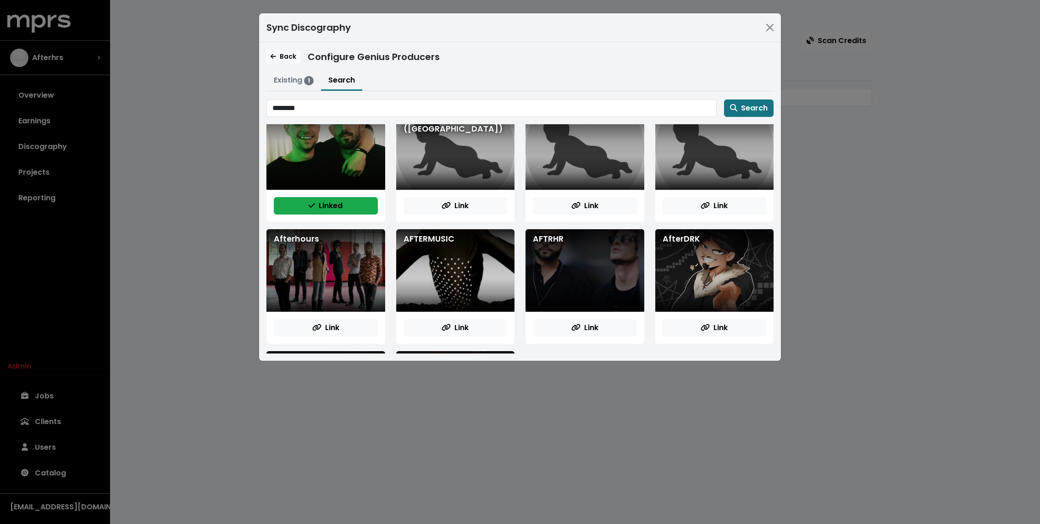
click at [380, 69] on div "Back Configure Genius Producers Existing 1 Search 576609 ******** Search AFTERH…" at bounding box center [520, 201] width 522 height 319
click at [274, 52] on span "Back" at bounding box center [284, 56] width 26 height 9
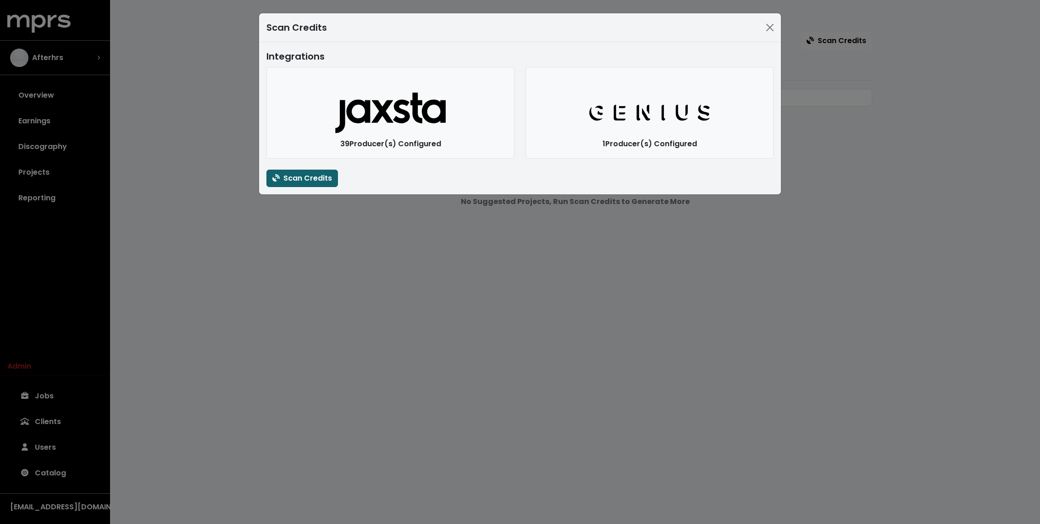
click at [314, 176] on span "Scan Credits" at bounding box center [302, 178] width 60 height 11
click at [223, 141] on div "Scan Credits Integrations Jaxsta Logo 39 Producer(s) Configured Genius Logo 1 P…" at bounding box center [520, 262] width 1040 height 524
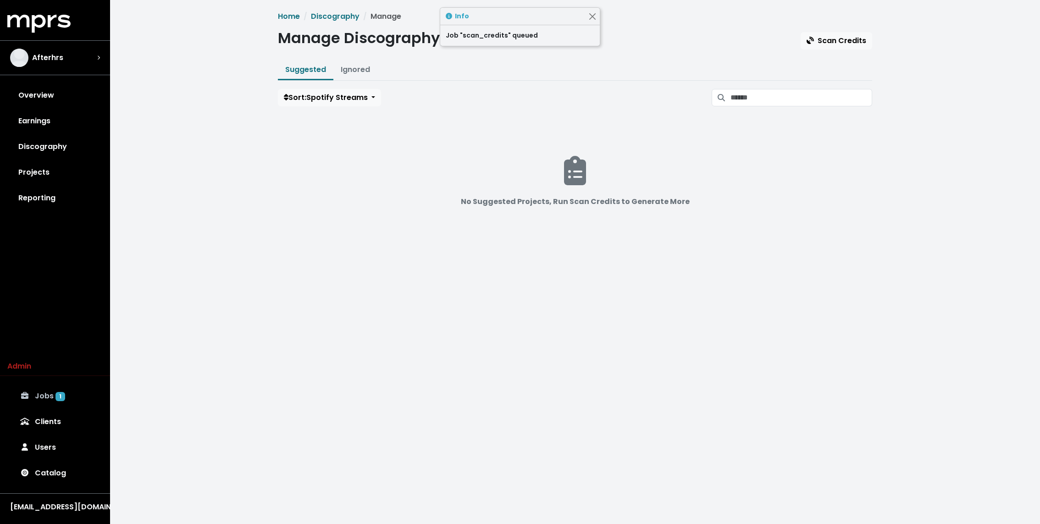
click at [56, 349] on link "Jobs 1" at bounding box center [54, 396] width 95 height 26
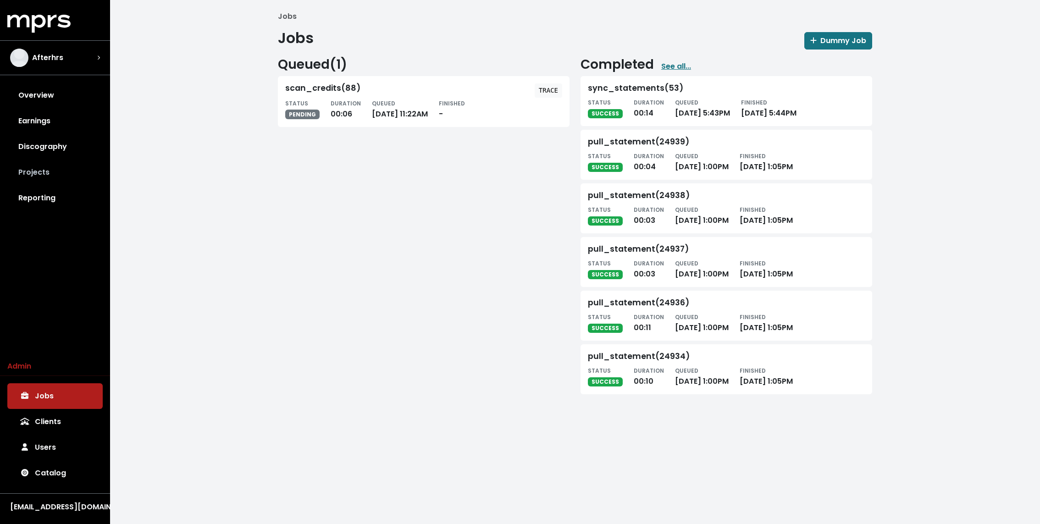
click at [67, 168] on link "Projects" at bounding box center [54, 173] width 95 height 26
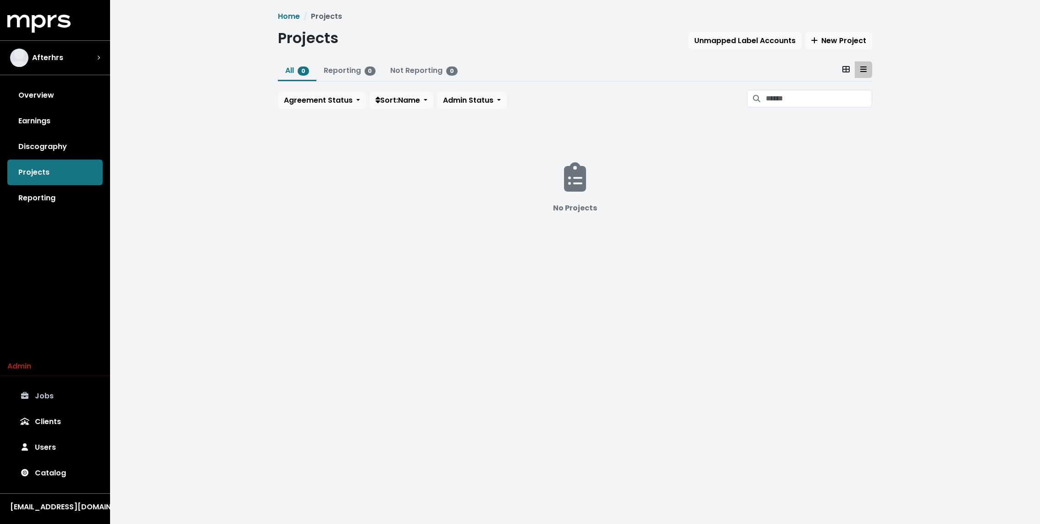
click at [40, 396] on link "Jobs" at bounding box center [54, 396] width 95 height 26
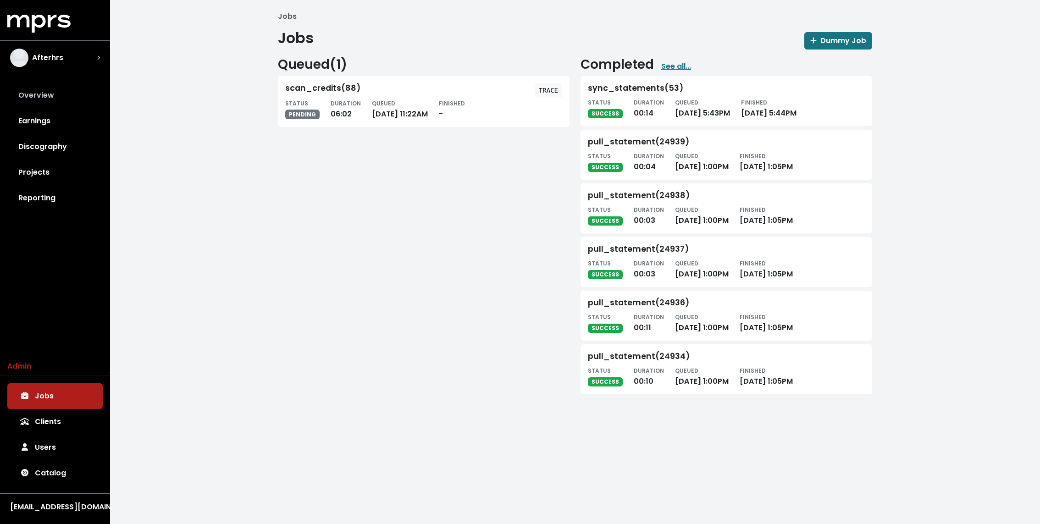
click at [57, 99] on link "Overview" at bounding box center [54, 96] width 95 height 26
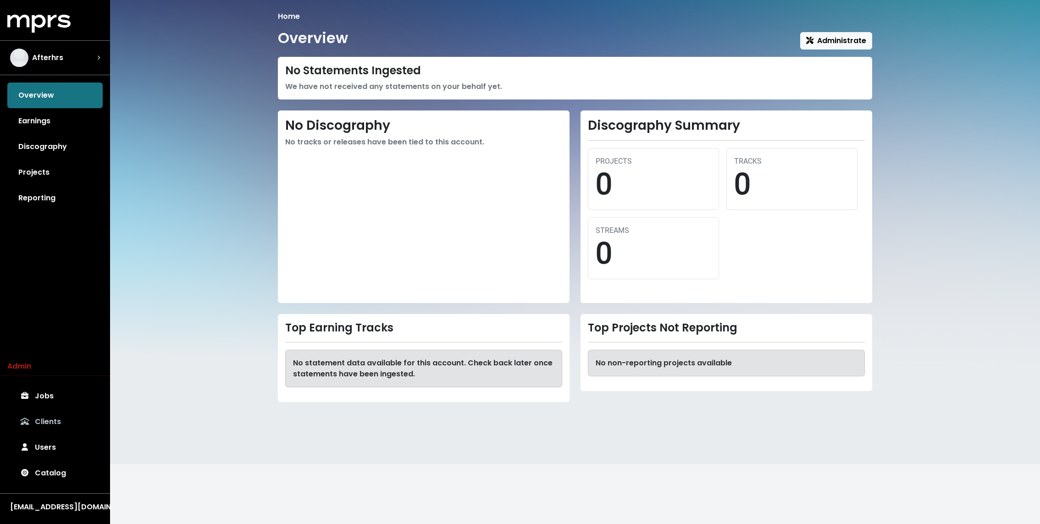
click at [52, 414] on link "Clients" at bounding box center [54, 422] width 95 height 26
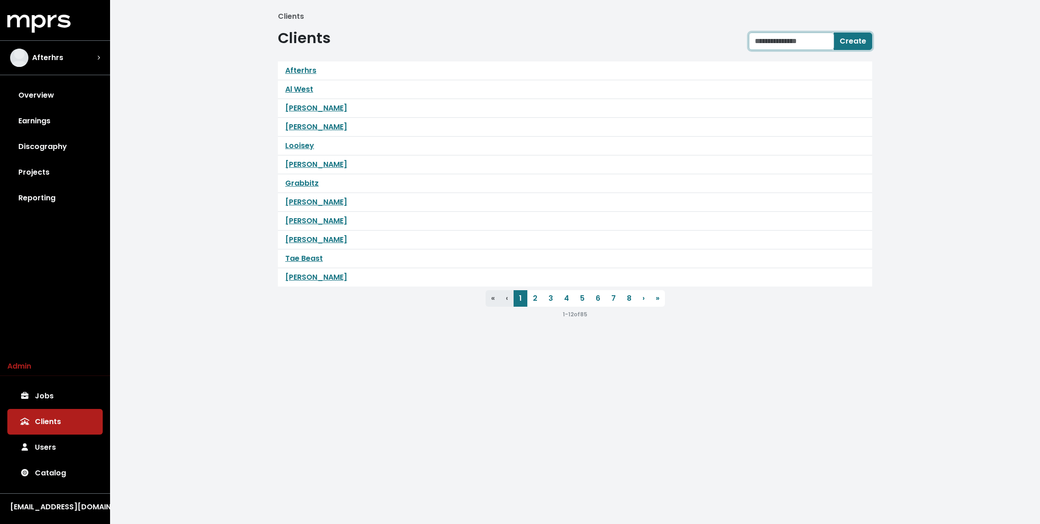
click at [781, 35] on input "text" at bounding box center [791, 41] width 85 height 17
type input "**********"
click at [834, 33] on button "Create" at bounding box center [853, 41] width 39 height 17
click at [322, 71] on link "[PERSON_NAME]" at bounding box center [316, 70] width 62 height 11
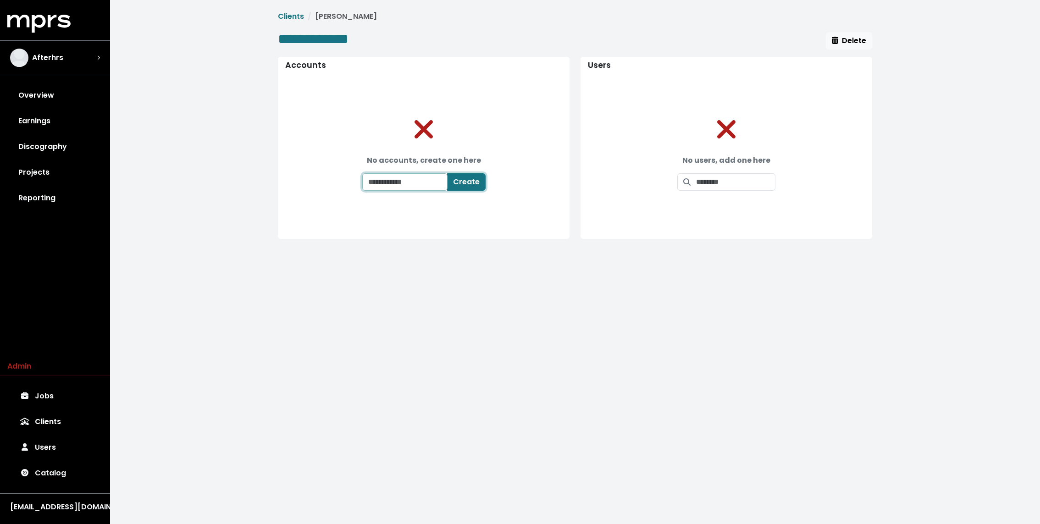
click at [420, 173] on input "text" at bounding box center [404, 181] width 85 height 17
type input "**********"
click at [458, 180] on div "**********" at bounding box center [423, 181] width 123 height 17
click at [471, 181] on span "Create" at bounding box center [472, 182] width 27 height 11
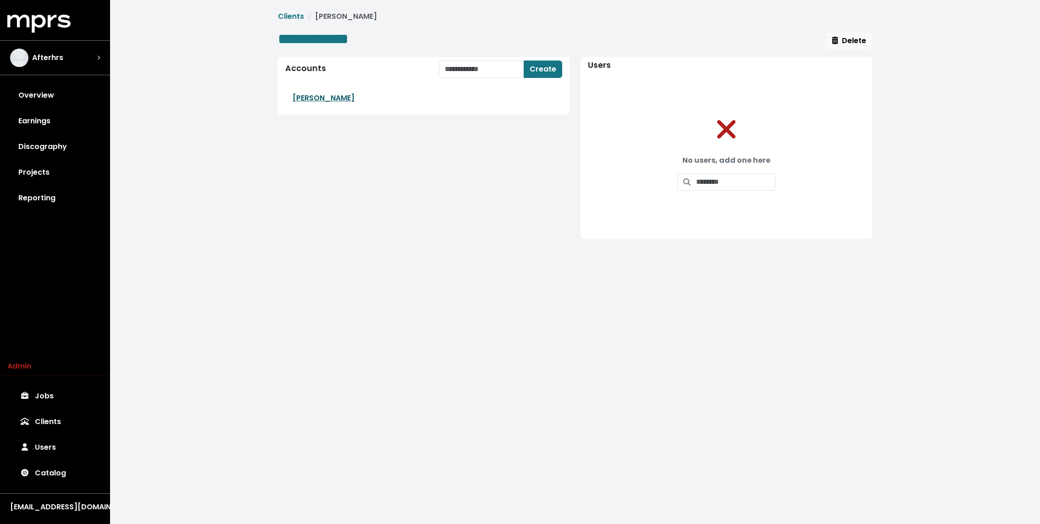
click at [320, 100] on link "[PERSON_NAME]" at bounding box center [324, 98] width 62 height 11
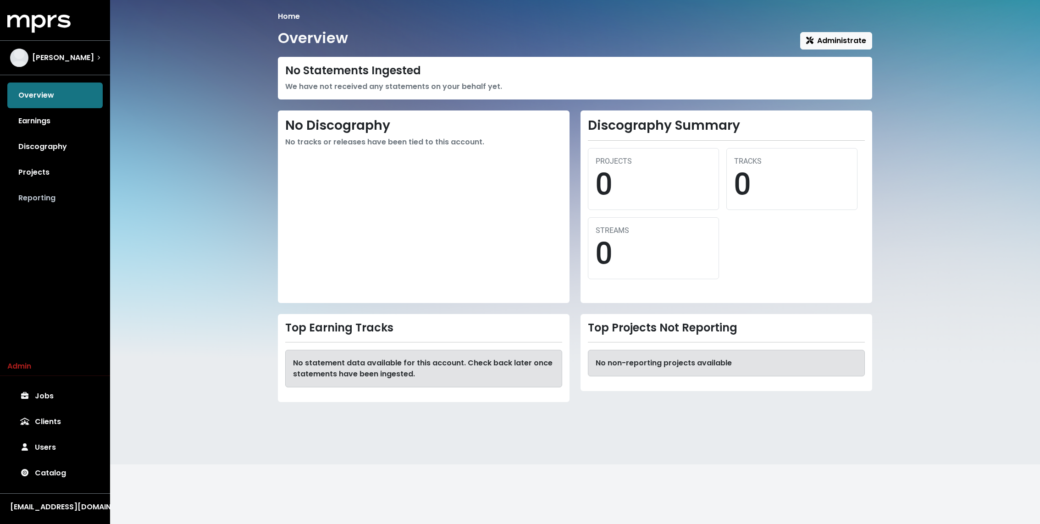
click at [42, 205] on link "Reporting" at bounding box center [54, 198] width 95 height 26
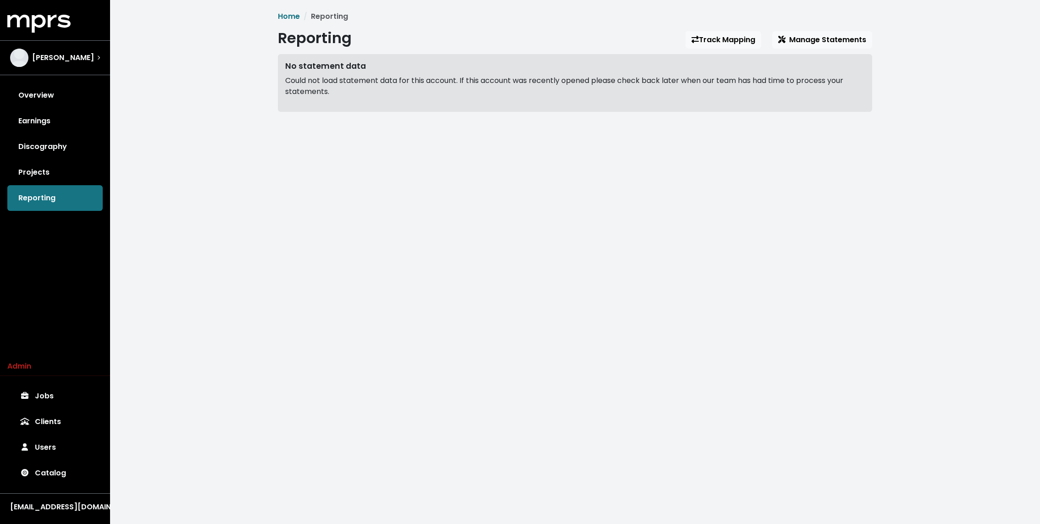
click at [41, 185] on div "Overview Earnings Discography Projects Reporting" at bounding box center [55, 147] width 110 height 128
click at [47, 164] on link "Projects" at bounding box center [54, 173] width 95 height 26
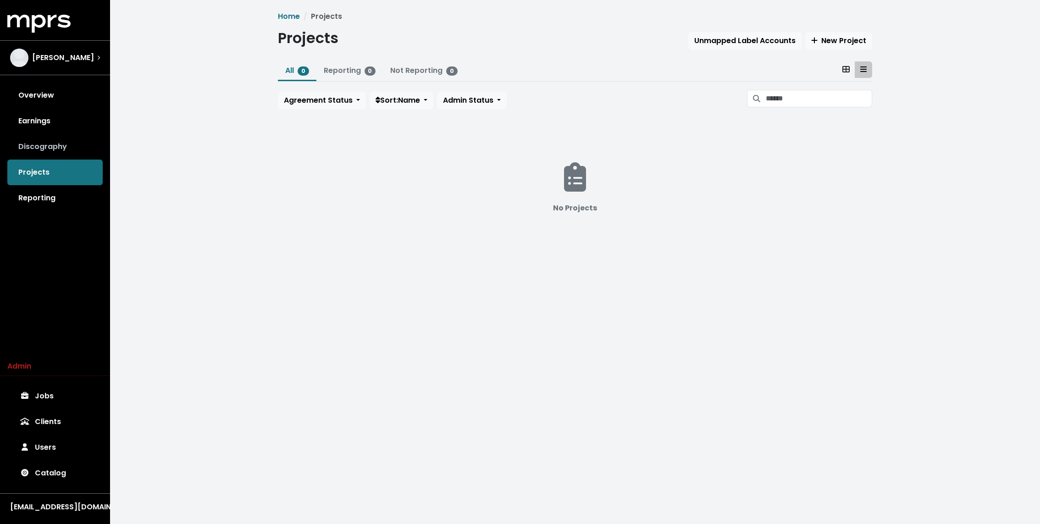
click at [51, 151] on link "Discography" at bounding box center [54, 147] width 95 height 26
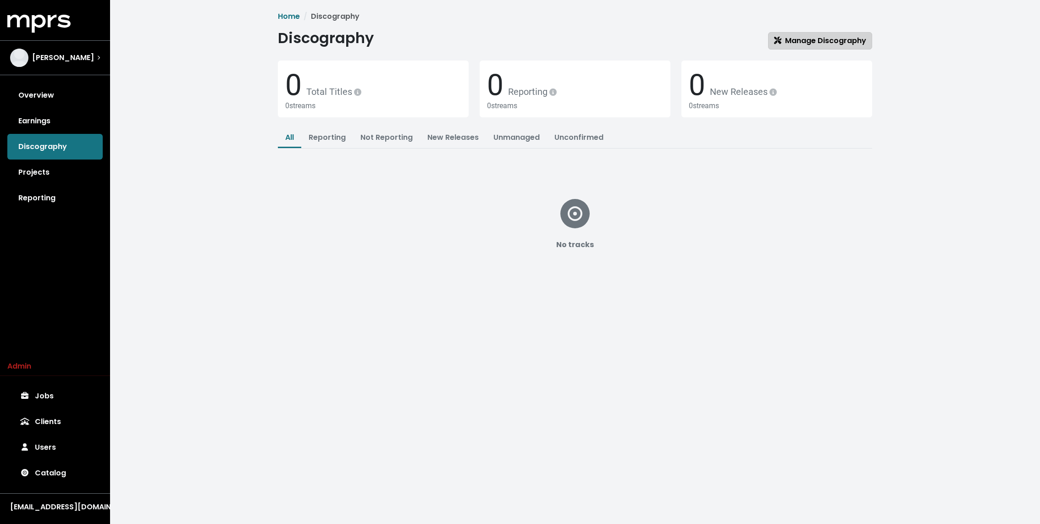
click at [800, 38] on span "Manage Discography" at bounding box center [820, 40] width 92 height 11
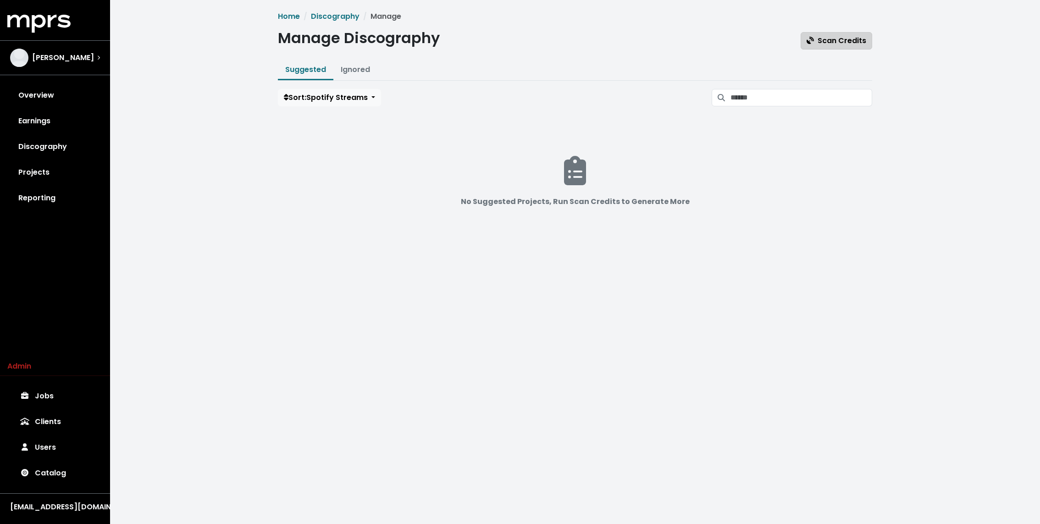
click at [844, 35] on span "Scan Credits" at bounding box center [837, 40] width 60 height 11
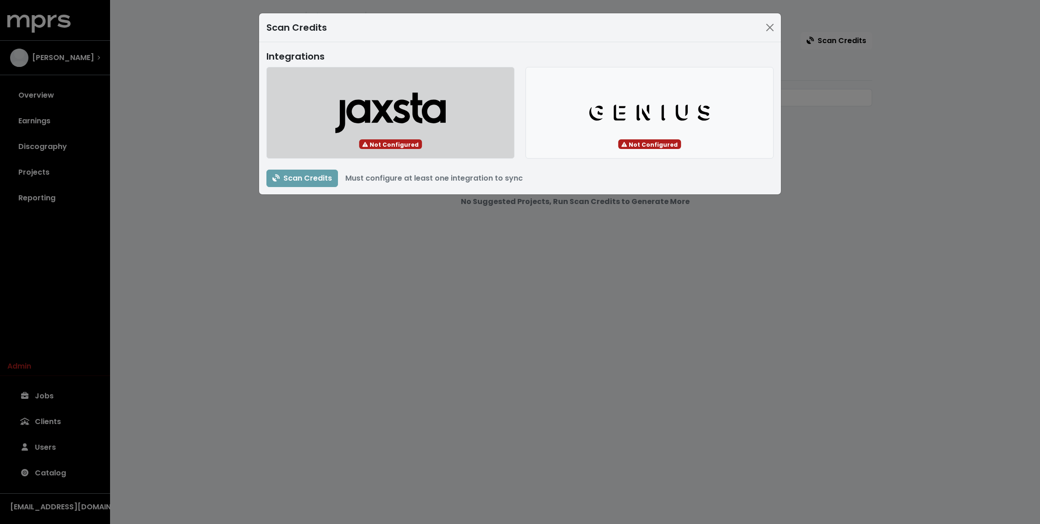
click at [400, 126] on icon "Jaxsta Logo" at bounding box center [390, 112] width 111 height 41
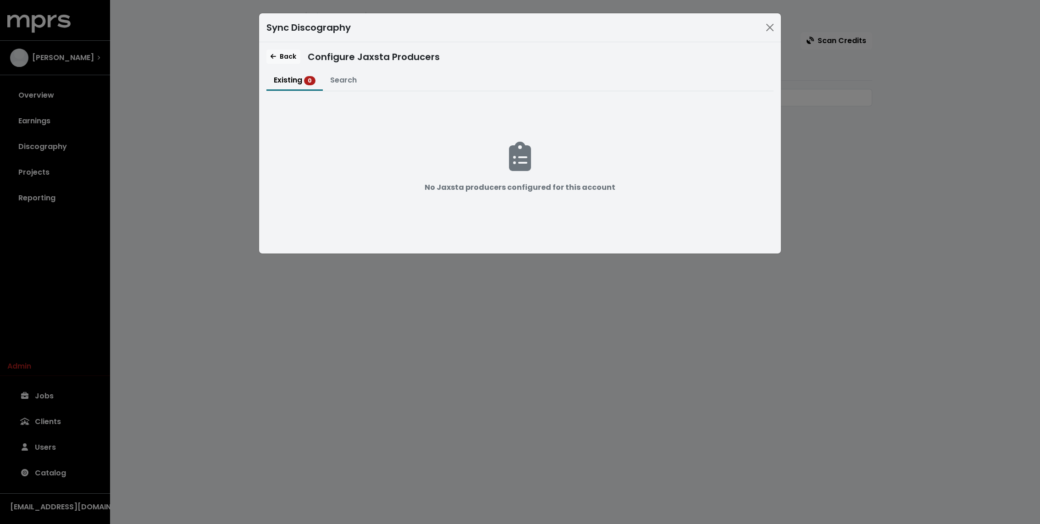
click at [346, 89] on li "Search" at bounding box center [343, 81] width 41 height 20
click at [345, 85] on button "Search" at bounding box center [343, 81] width 41 height 20
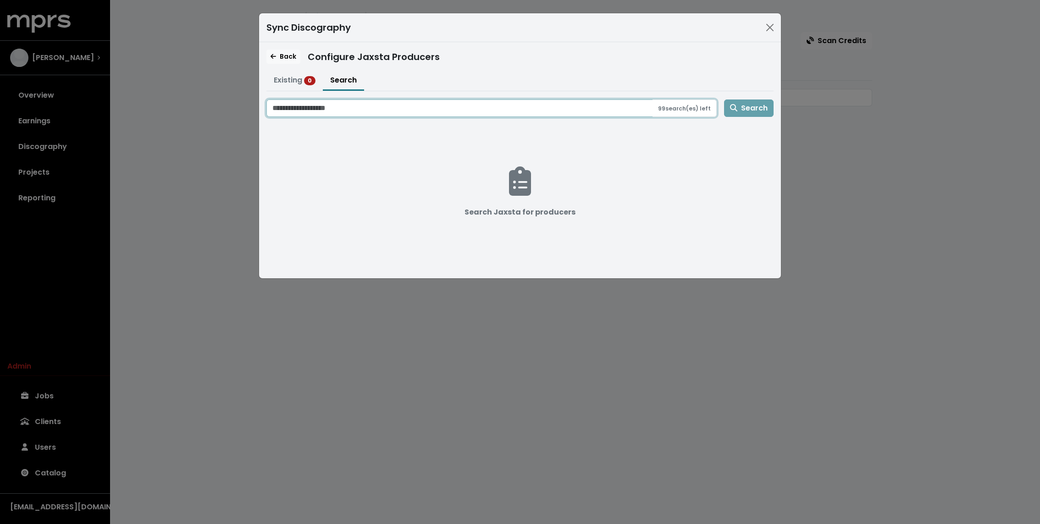
click at [348, 111] on input "Search jaxsta for producers" at bounding box center [459, 108] width 386 height 17
type input "**********"
click at [724, 100] on button "Search" at bounding box center [749, 108] width 50 height 17
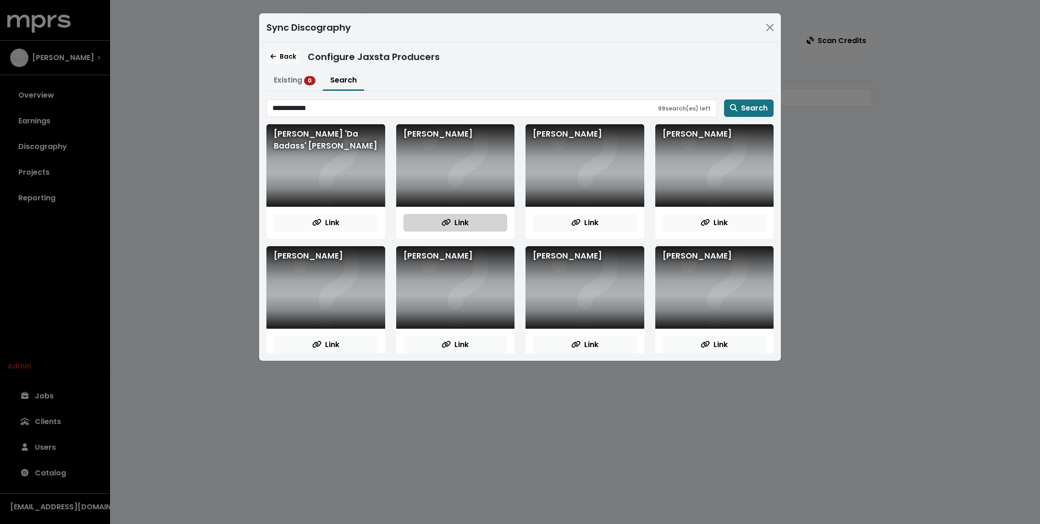
click at [461, 222] on span "Link" at bounding box center [455, 222] width 27 height 11
click at [587, 229] on button "Link" at bounding box center [585, 222] width 104 height 17
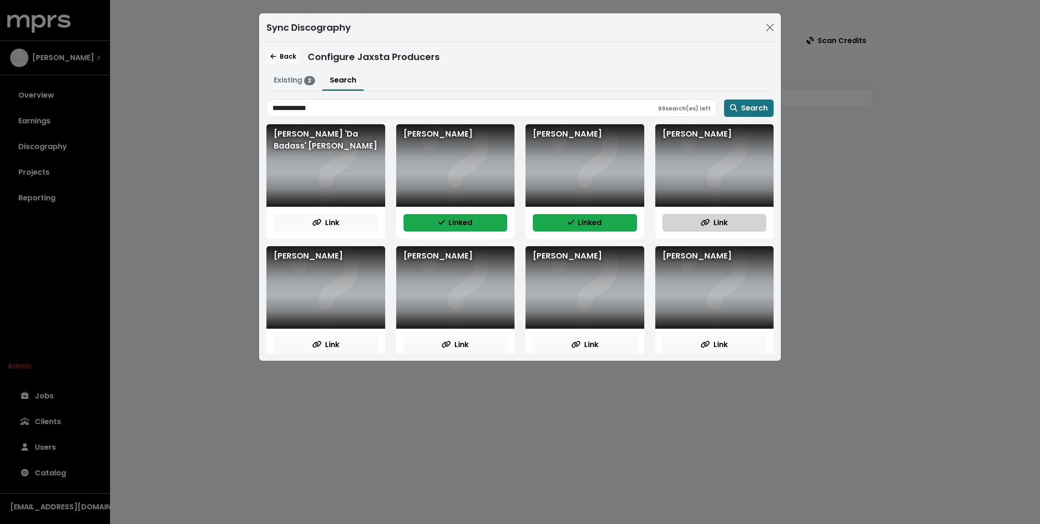
click at [699, 222] on button "Link" at bounding box center [715, 222] width 104 height 17
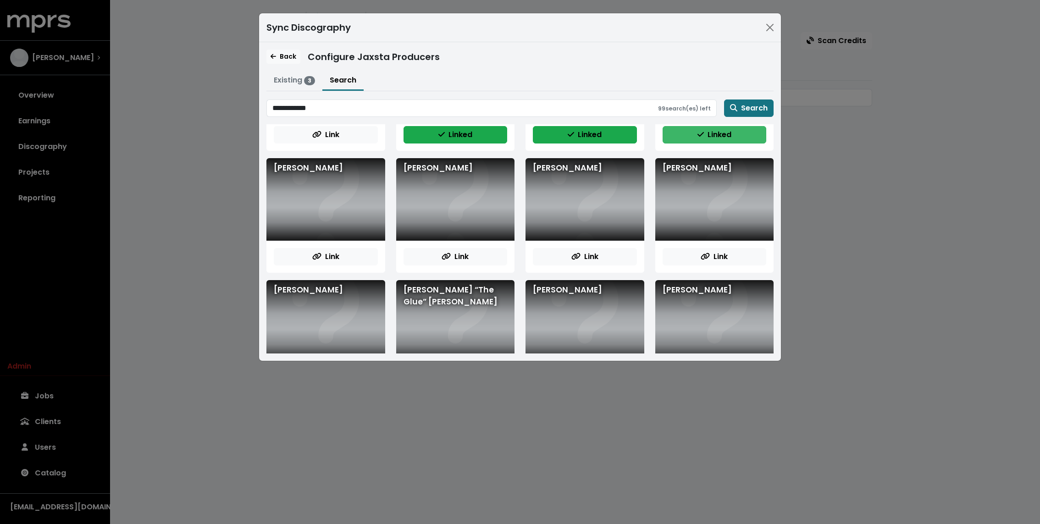
scroll to position [99, 0]
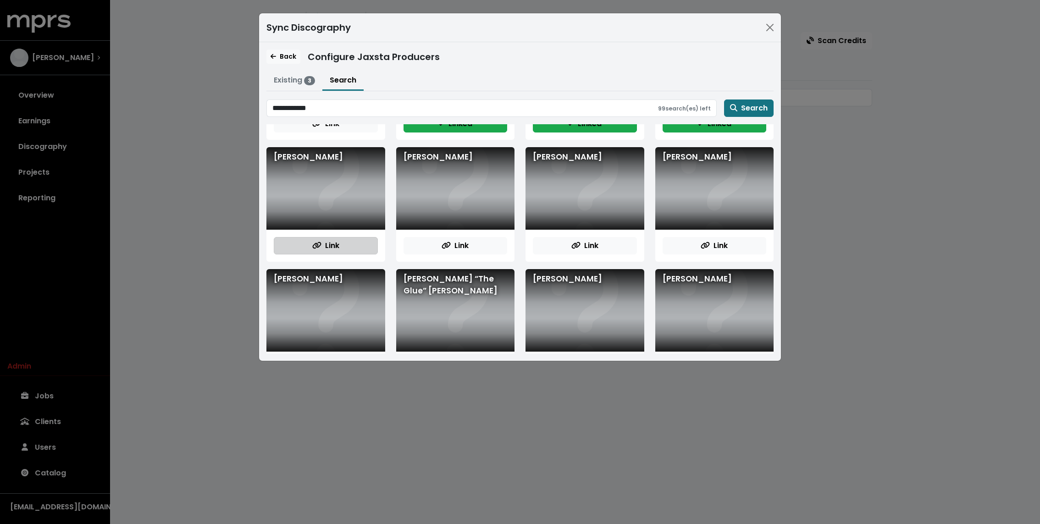
click at [305, 242] on button "Link" at bounding box center [326, 245] width 104 height 17
click at [449, 244] on icon "button" at bounding box center [446, 245] width 9 height 7
click at [575, 232] on div "Link" at bounding box center [585, 246] width 119 height 32
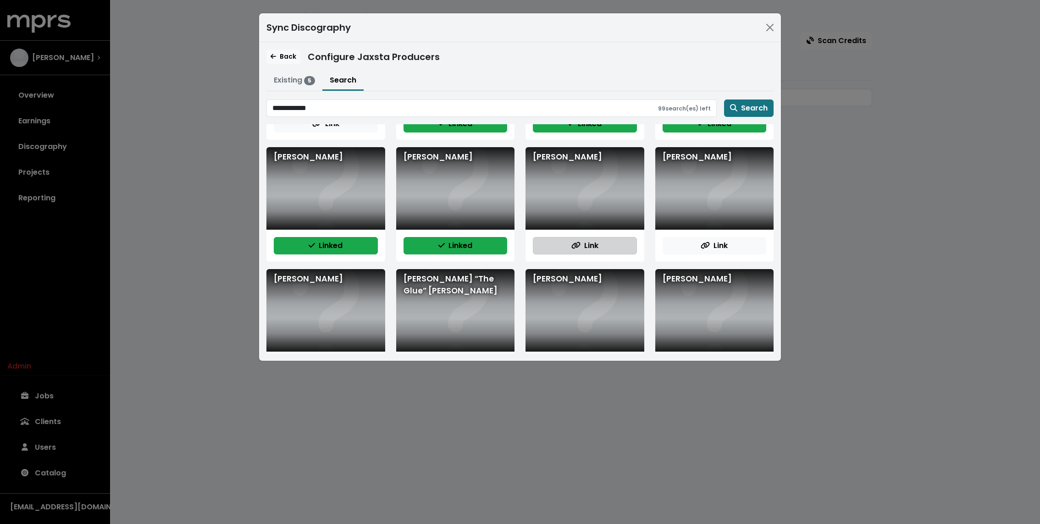
click at [577, 246] on icon "button" at bounding box center [575, 245] width 9 height 7
click at [725, 240] on span "Link" at bounding box center [714, 245] width 27 height 11
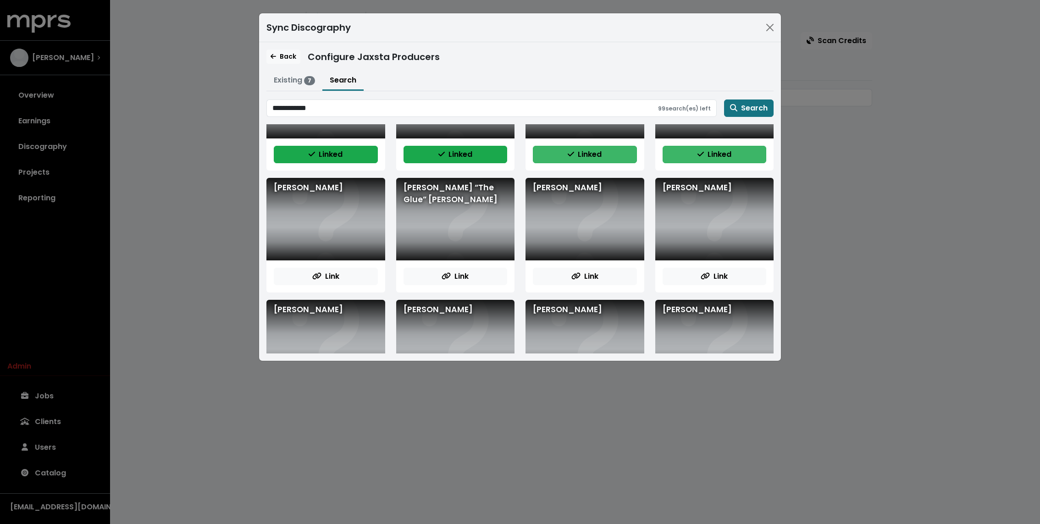
scroll to position [209, 0]
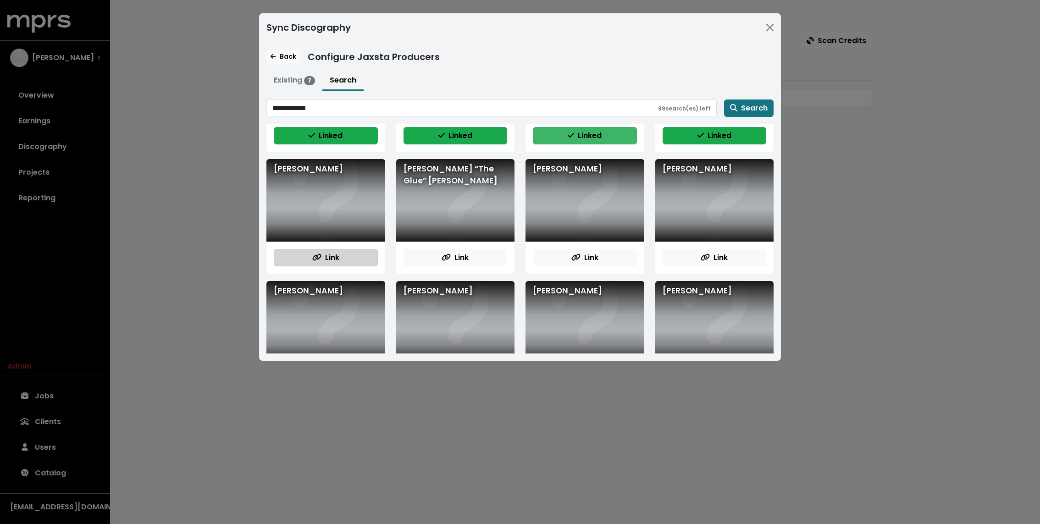
click at [347, 253] on button "Link" at bounding box center [326, 257] width 104 height 17
click at [562, 255] on button "Link" at bounding box center [585, 257] width 104 height 17
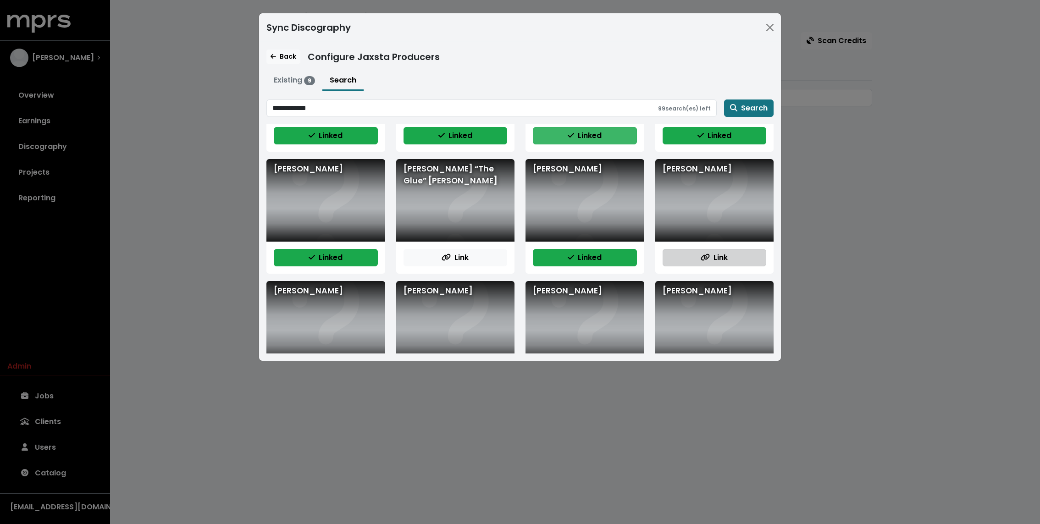
click at [699, 254] on button "Link" at bounding box center [715, 257] width 104 height 17
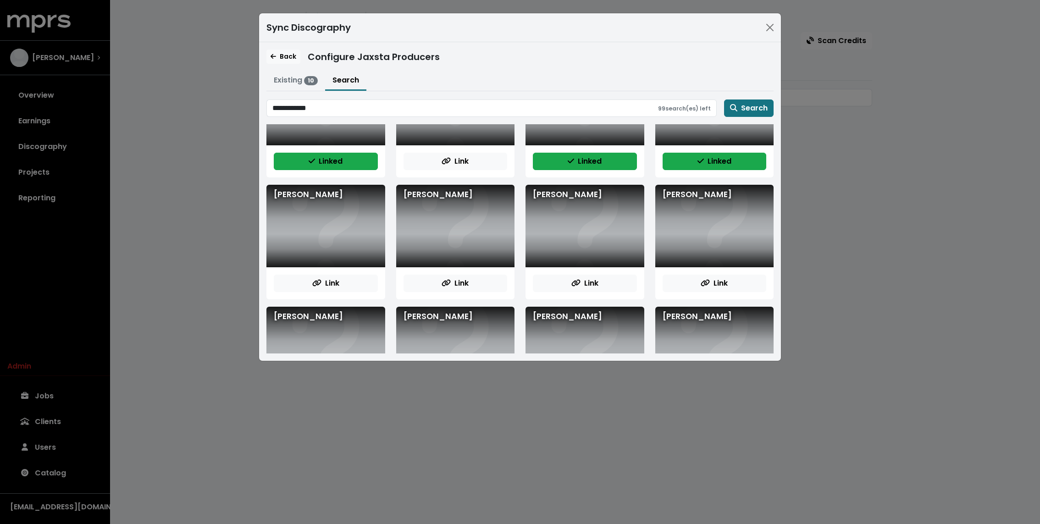
scroll to position [335, 0]
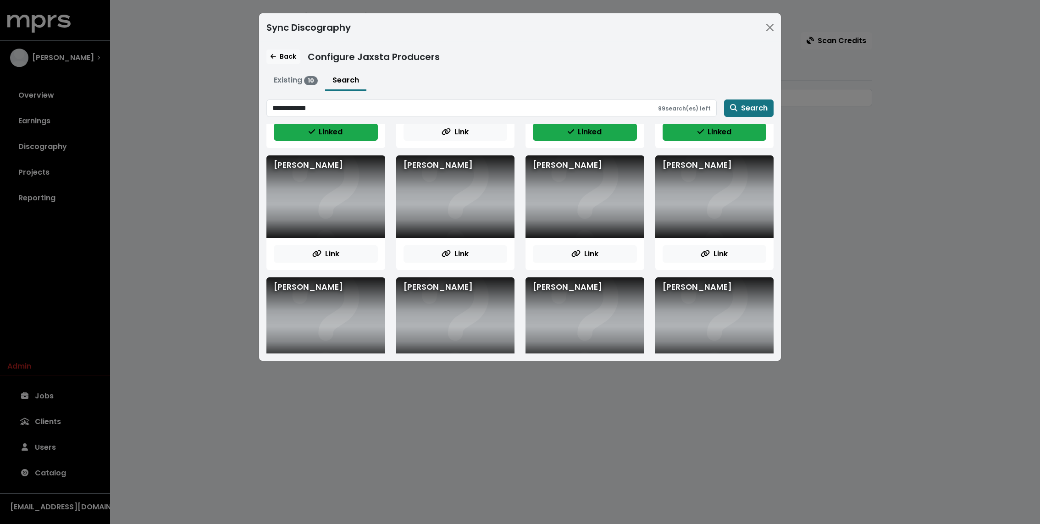
click at [325, 240] on div "Link" at bounding box center [325, 254] width 119 height 32
click at [324, 253] on span "Link" at bounding box center [325, 254] width 27 height 11
click at [427, 247] on button "Link" at bounding box center [456, 253] width 104 height 17
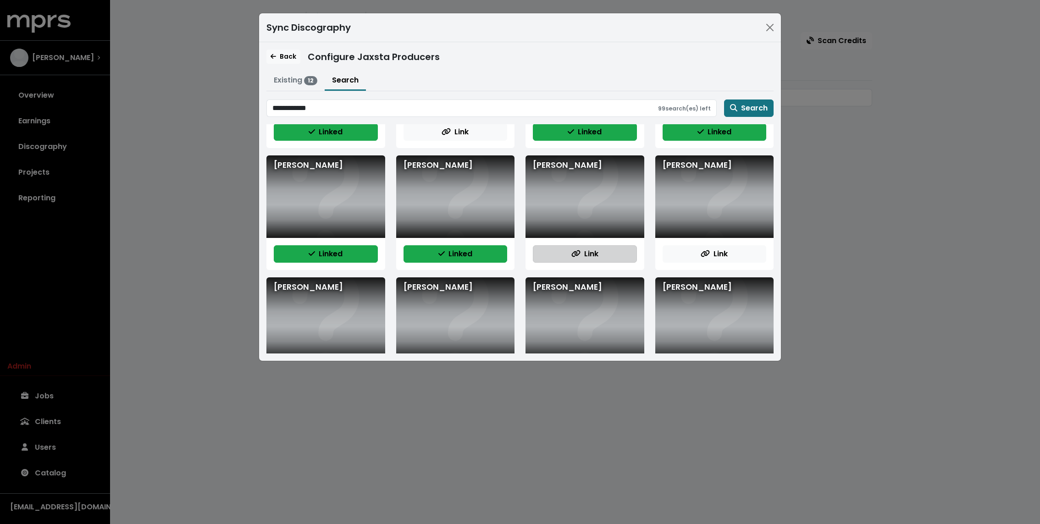
click at [569, 252] on button "Link" at bounding box center [585, 253] width 104 height 17
click at [677, 255] on button "Link" at bounding box center [715, 253] width 104 height 17
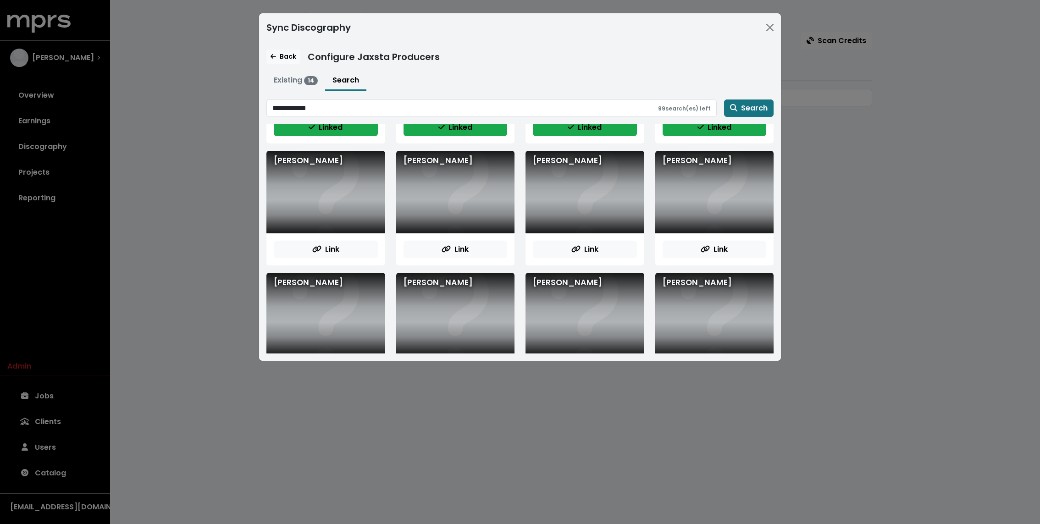
scroll to position [467, 0]
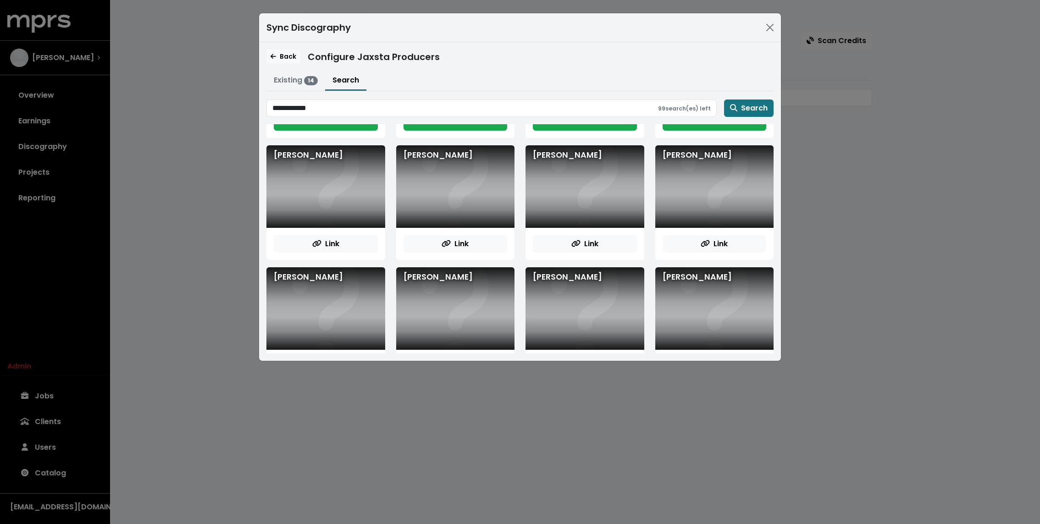
click at [357, 231] on div "Link" at bounding box center [325, 244] width 119 height 32
click at [354, 238] on button "Link" at bounding box center [326, 243] width 104 height 17
click at [443, 243] on icon "button" at bounding box center [446, 243] width 9 height 7
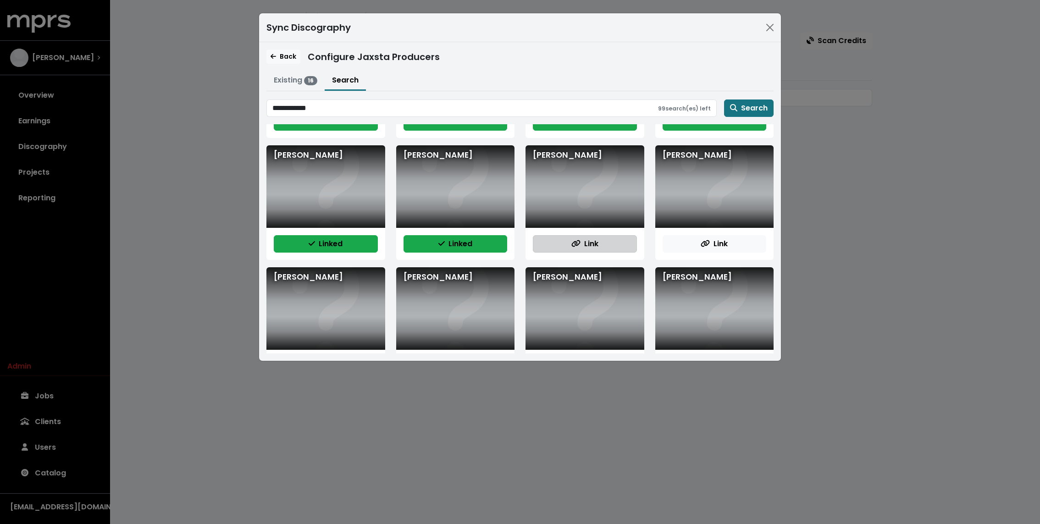
click at [592, 244] on span "Link" at bounding box center [584, 243] width 27 height 11
click at [710, 244] on icon "button" at bounding box center [705, 243] width 9 height 7
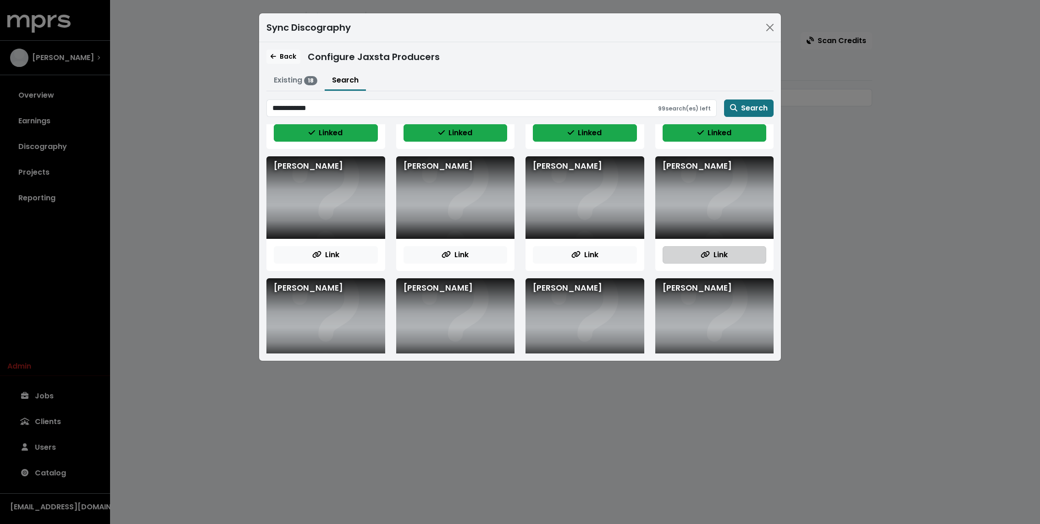
scroll to position [579, 0]
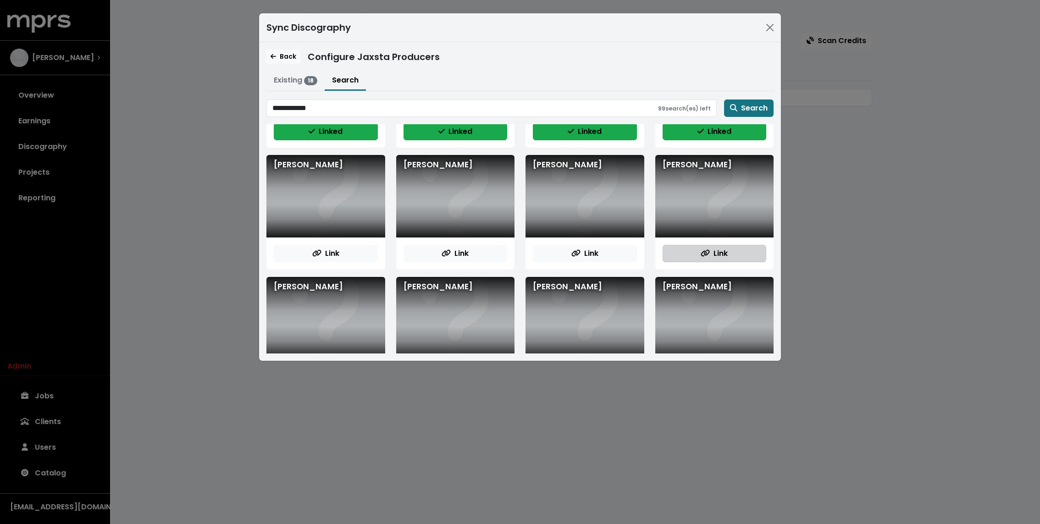
click at [696, 258] on button "Link" at bounding box center [715, 253] width 104 height 17
click at [593, 250] on span "Link" at bounding box center [584, 253] width 27 height 11
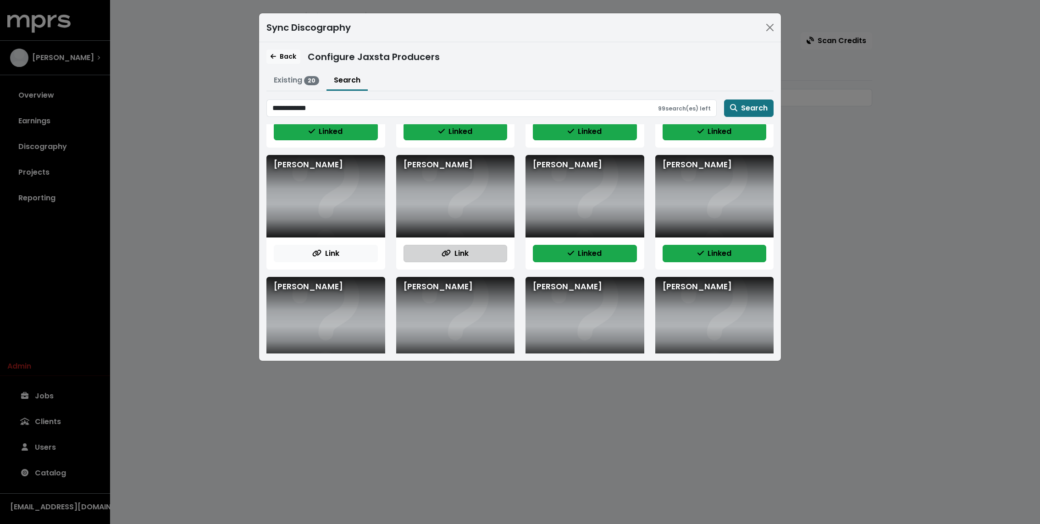
click at [478, 247] on button "Link" at bounding box center [456, 253] width 104 height 17
click at [348, 238] on div "Link" at bounding box center [325, 254] width 119 height 32
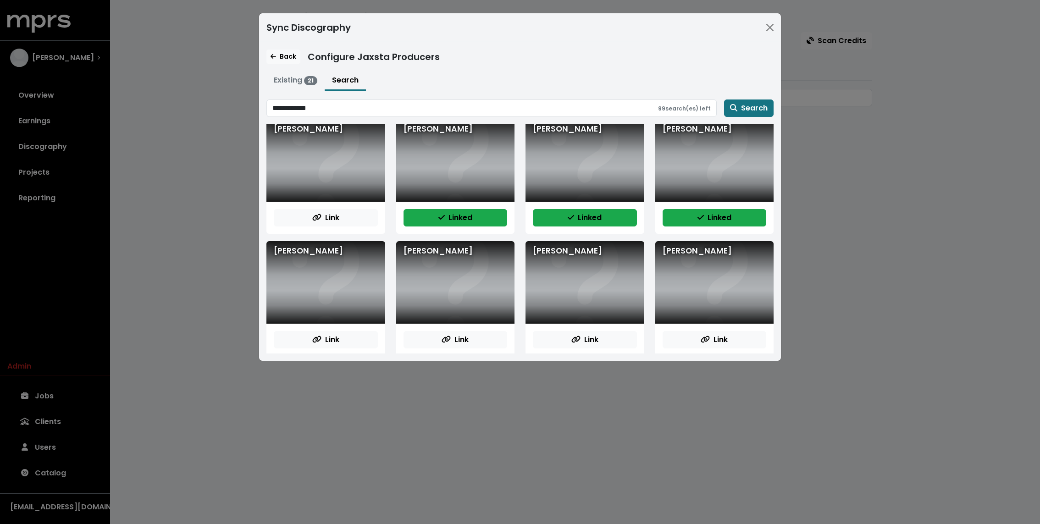
scroll to position [622, 0]
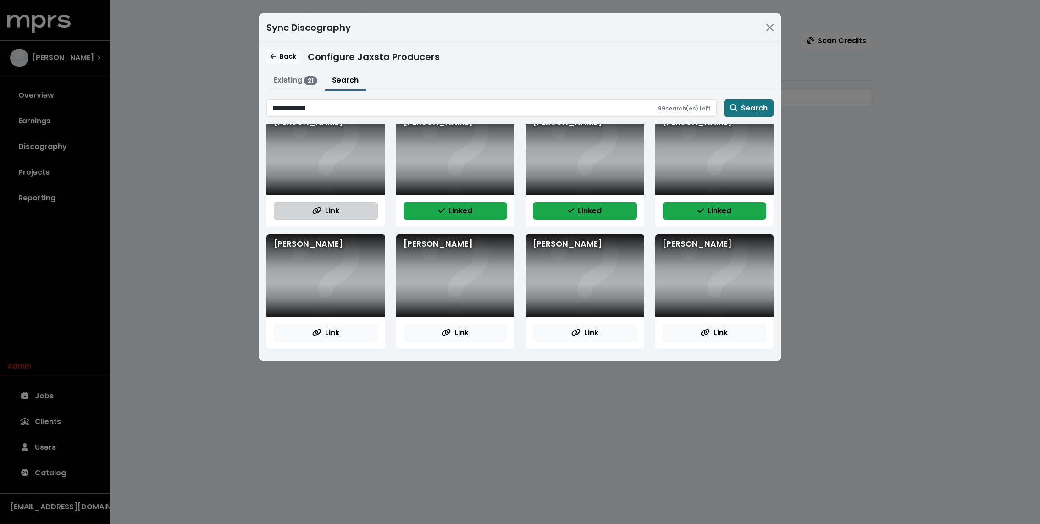
click at [343, 208] on button "Link" at bounding box center [326, 210] width 104 height 17
click at [347, 331] on button "Link" at bounding box center [326, 332] width 104 height 17
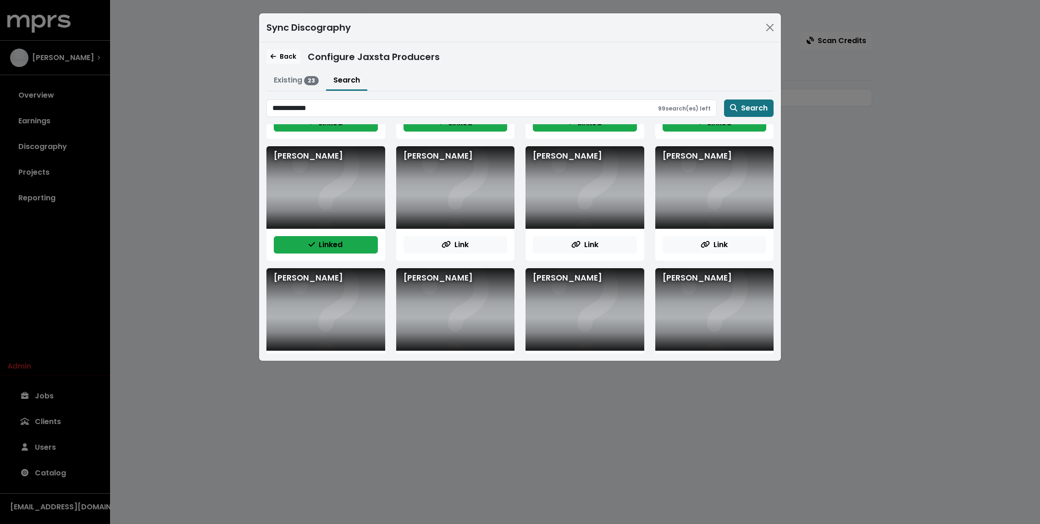
scroll to position [741, 0]
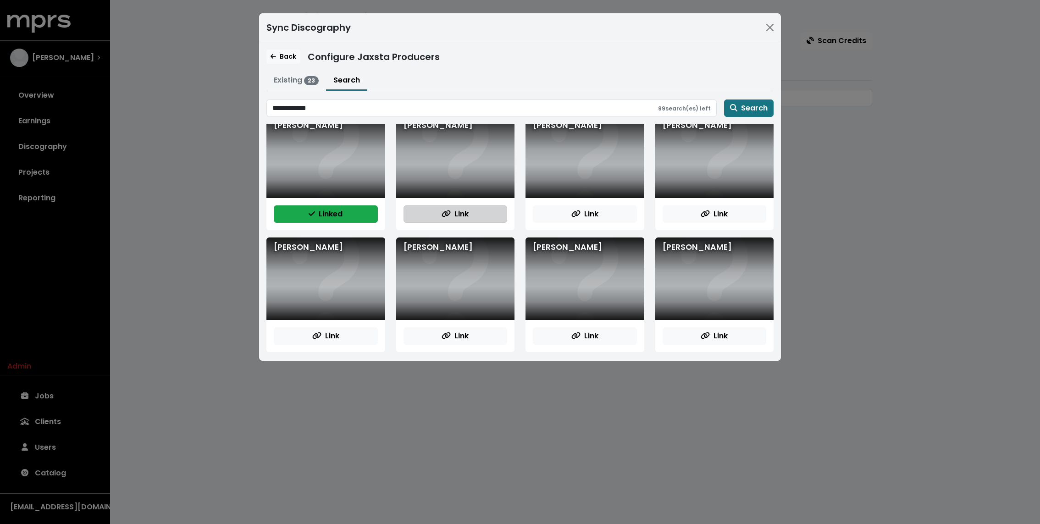
click at [455, 211] on span "Link" at bounding box center [455, 214] width 27 height 11
click at [602, 216] on button "Link" at bounding box center [585, 213] width 104 height 17
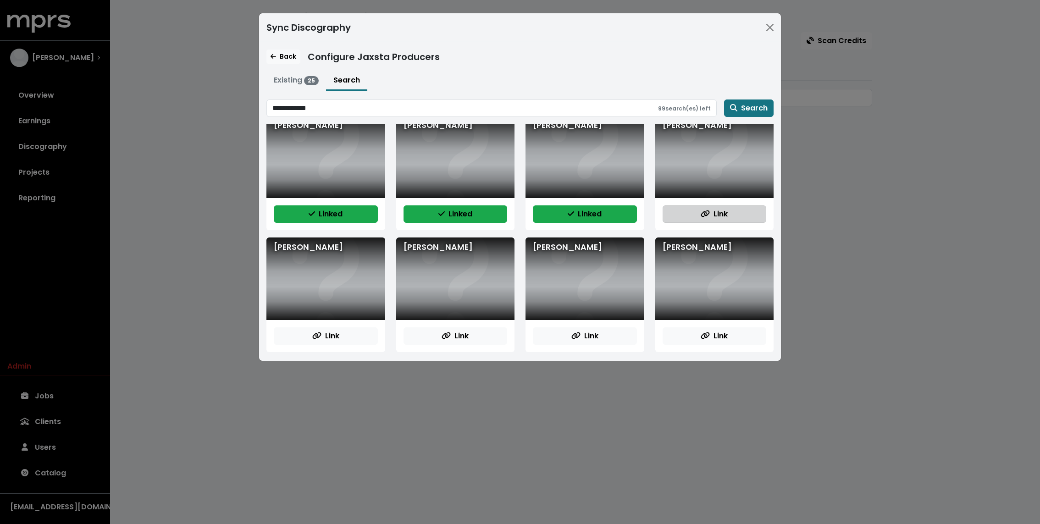
click at [690, 212] on button "Link" at bounding box center [715, 213] width 104 height 17
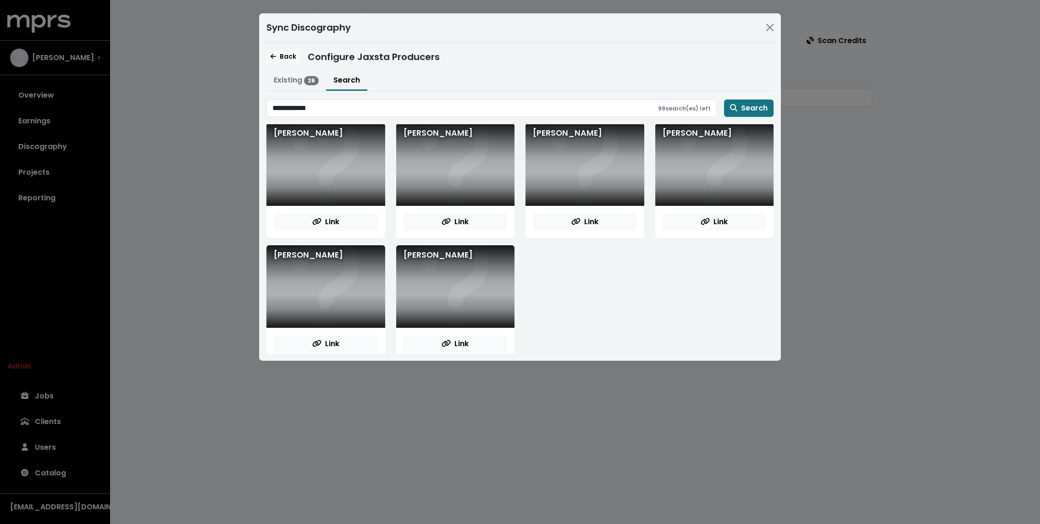
scroll to position [855, 0]
click at [684, 213] on button "Link" at bounding box center [715, 221] width 104 height 17
click at [587, 206] on div "Link" at bounding box center [585, 222] width 119 height 32
click at [565, 216] on button "Link" at bounding box center [585, 221] width 104 height 17
click at [472, 206] on div "Link" at bounding box center [455, 222] width 119 height 32
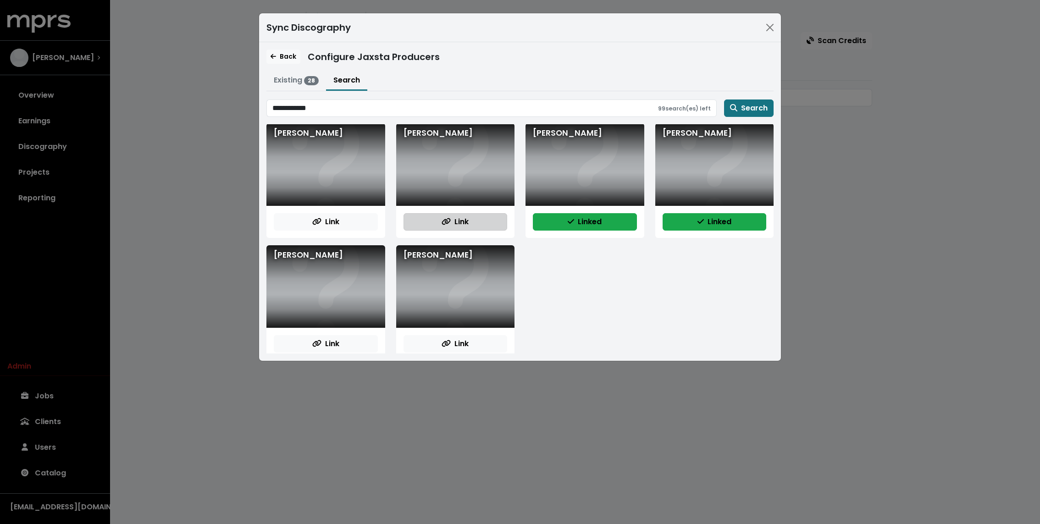
click at [442, 216] on span "Link" at bounding box center [455, 221] width 27 height 11
click at [348, 209] on div "Link" at bounding box center [325, 222] width 119 height 32
click at [343, 222] on button "Link" at bounding box center [326, 221] width 104 height 17
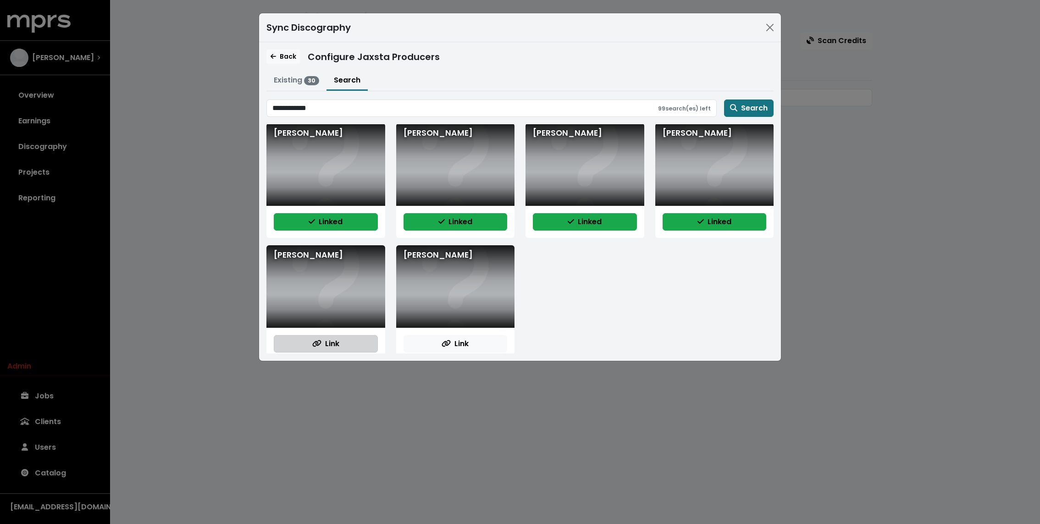
click at [348, 346] on button "Link" at bounding box center [326, 343] width 104 height 17
click at [420, 346] on button "Link" at bounding box center [456, 343] width 104 height 17
click at [285, 54] on span "Back" at bounding box center [284, 56] width 26 height 9
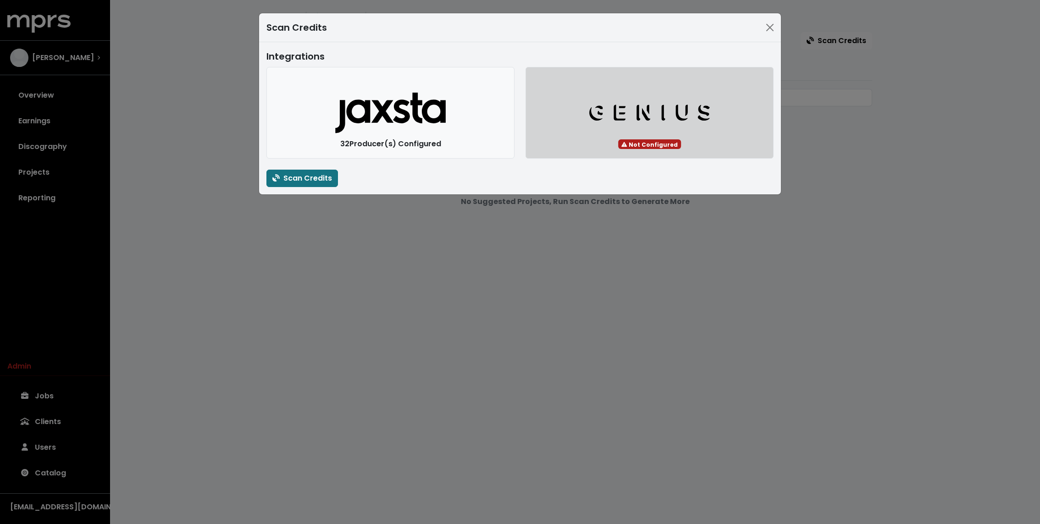
click at [649, 140] on button "Genius Logo" at bounding box center [650, 113] width 248 height 92
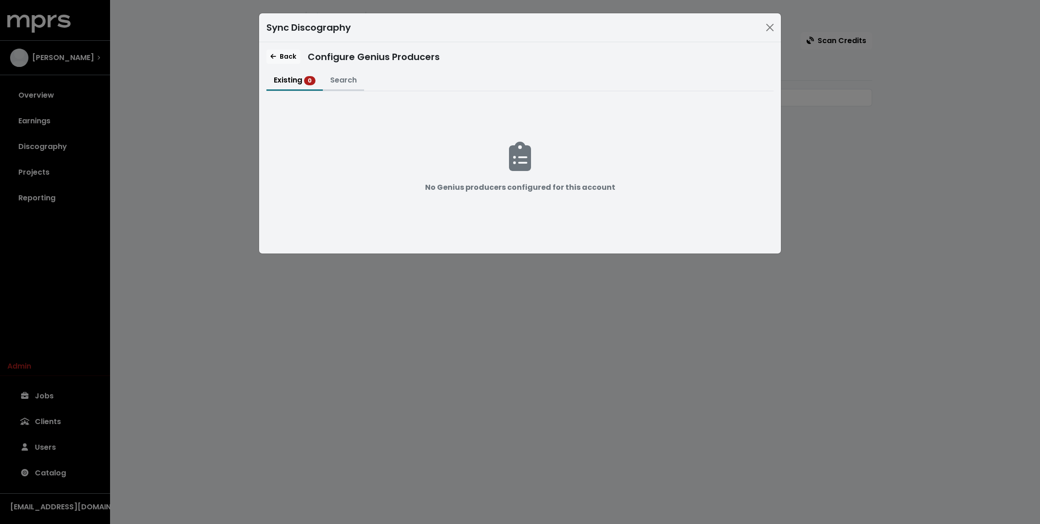
click at [340, 76] on button "Search" at bounding box center [343, 81] width 41 height 20
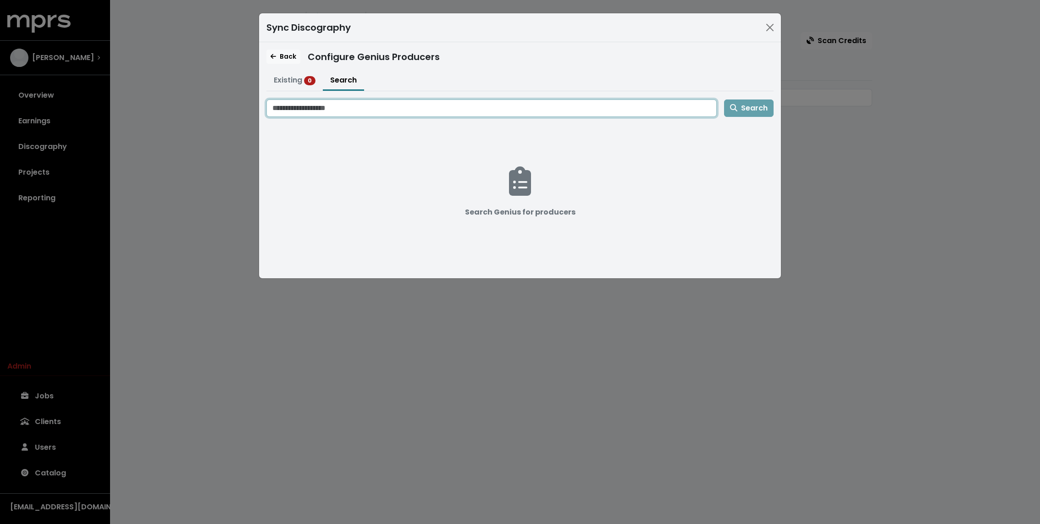
click at [355, 106] on input "Search genius for producers" at bounding box center [491, 108] width 450 height 17
type input "**********"
click at [724, 100] on button "Search" at bounding box center [749, 108] width 50 height 17
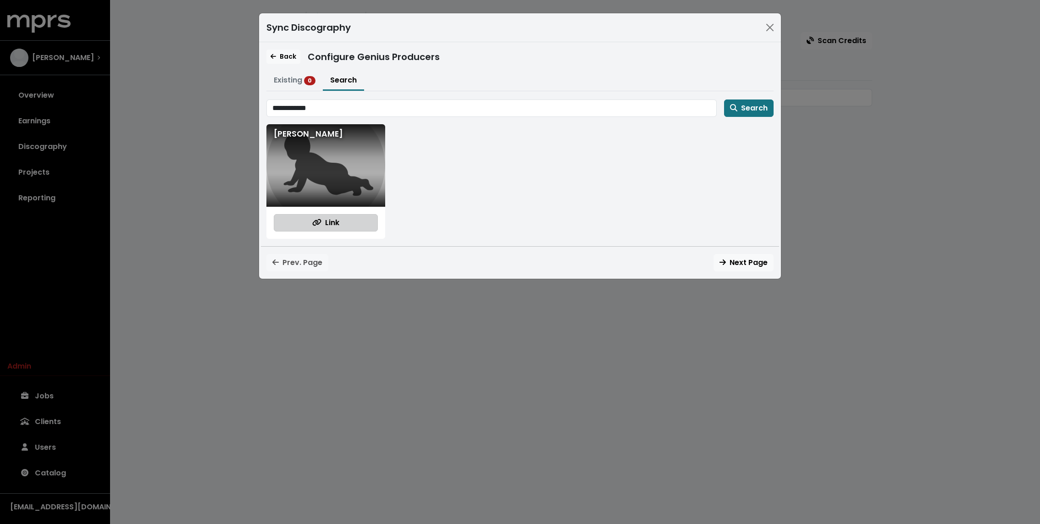
click at [308, 220] on button "Link" at bounding box center [326, 222] width 104 height 17
click at [211, 190] on div "**********" at bounding box center [520, 262] width 1040 height 524
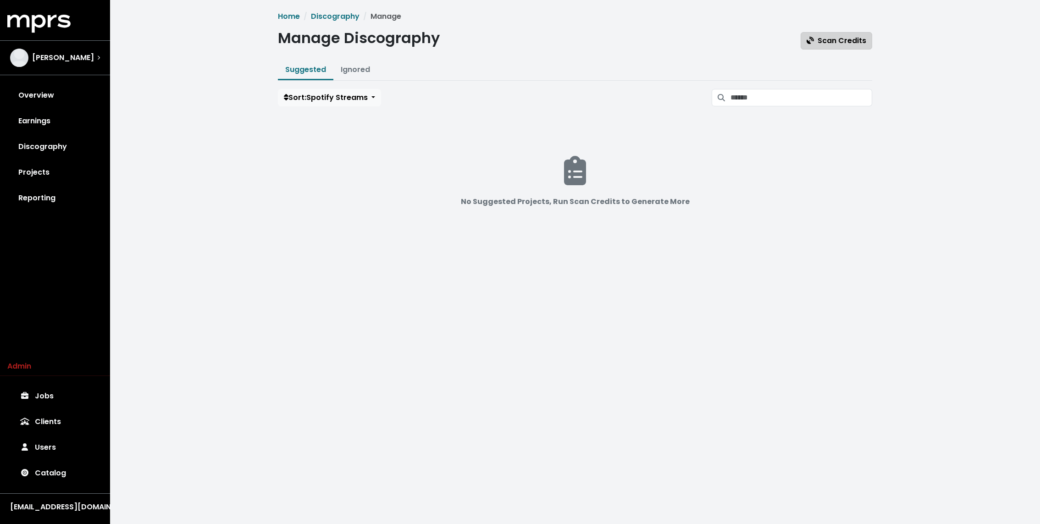
click at [834, 41] on span "Scan Credits" at bounding box center [837, 40] width 60 height 11
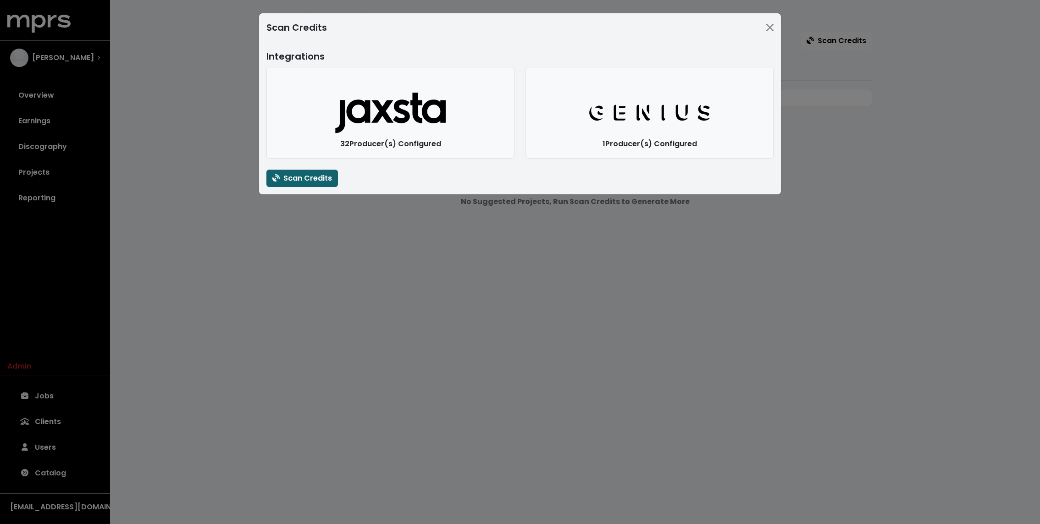
click at [297, 179] on span "Scan Credits" at bounding box center [302, 178] width 60 height 11
click at [159, 148] on div "Scan Credits Integrations Jaxsta Logo 32 Producer(s) Configured Genius Logo 1 P…" at bounding box center [520, 262] width 1040 height 524
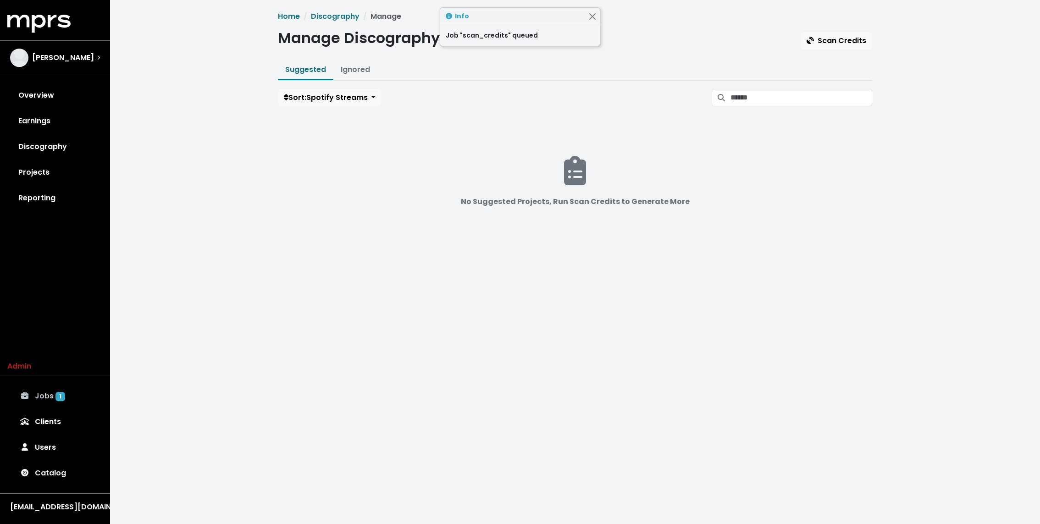
click at [54, 399] on link "Jobs 1" at bounding box center [54, 396] width 95 height 26
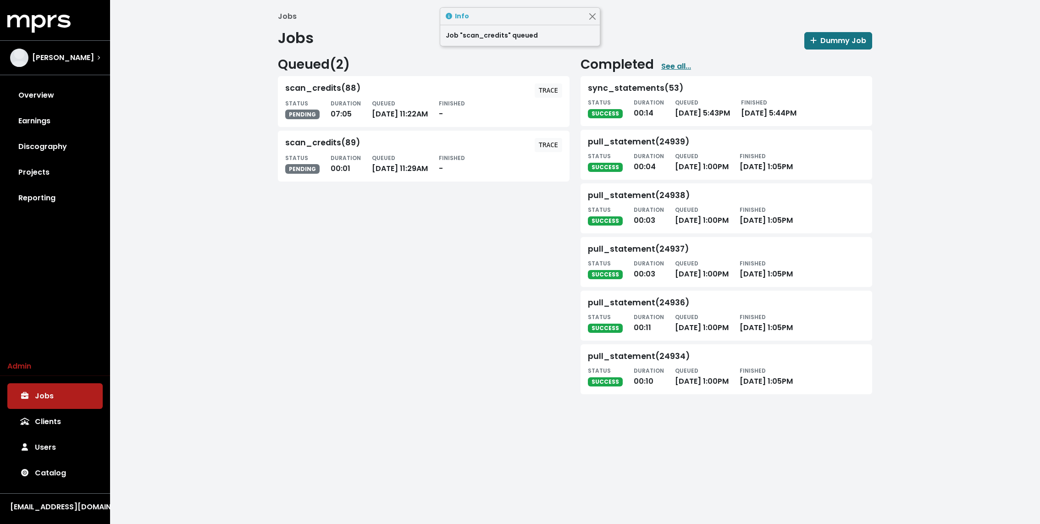
click at [217, 268] on div "Jobs Jobs Dummy Job Queued ( 2 ) scan_credits(88) TRACE STATUS PENDING DURATION…" at bounding box center [575, 206] width 930 height 413
click at [227, 349] on div "Jobs Jobs Dummy Job Queued ( 2 ) scan_credits(88) TRACE STATUS PENDING DURATION…" at bounding box center [575, 206] width 930 height 413
click at [325, 312] on div "Queued ( 2 ) scan_credits(88) TRACE STATUS PENDING DURATION 13:03 QUEUED [DATE]…" at bounding box center [423, 224] width 303 height 334
click at [218, 286] on div "Jobs Jobs Dummy Job Queued ( 2 ) scan_credits(88) TRACE STATUS PENDING DURATION…" at bounding box center [575, 206] width 930 height 413
click at [233, 144] on div "Jobs Jobs Dummy Job Queued ( 2 ) scan_credits(88) TRACE STATUS PENDING DURATION…" at bounding box center [575, 206] width 930 height 413
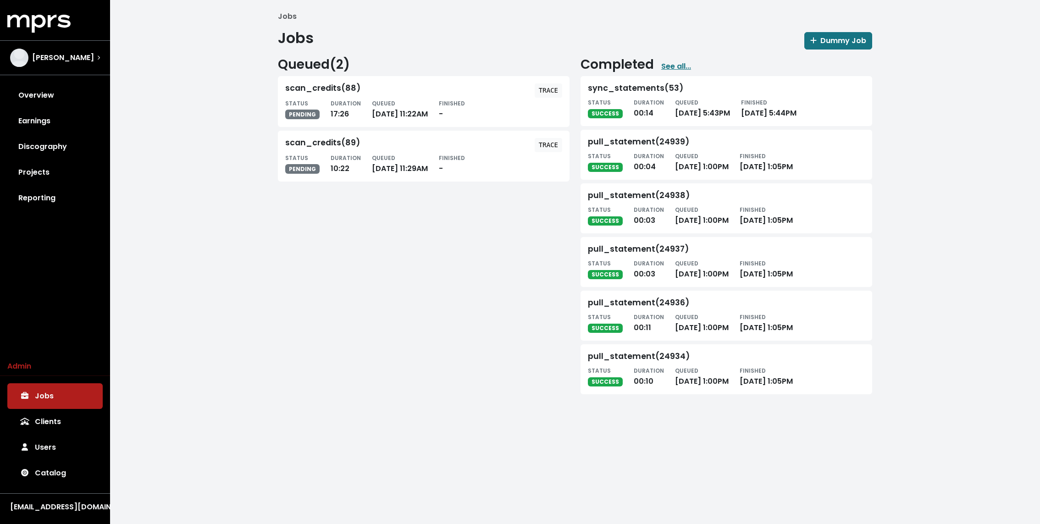
click at [383, 307] on div "Queued ( 2 ) scan_credits(88) TRACE STATUS PENDING DURATION 17:26 QUEUED Sep 12…" at bounding box center [423, 224] width 303 height 334
click at [267, 138] on div "Jobs Jobs Dummy Job Queued ( 2 ) scan_credits(88) TRACE STATUS PENDING DURATION…" at bounding box center [575, 206] width 930 height 413
